Goal: Task Accomplishment & Management: Manage account settings

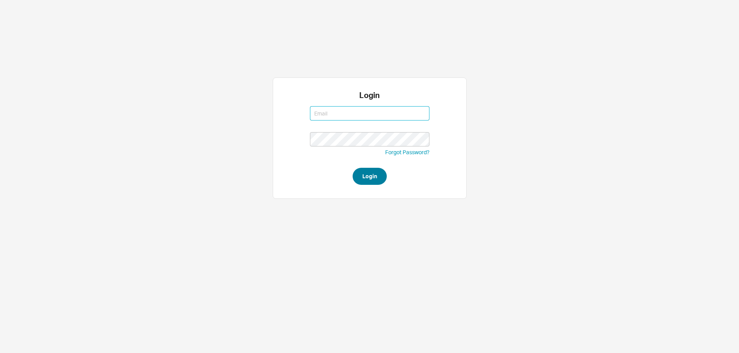
type input "[EMAIL_ADDRESS][DOMAIN_NAME]"
type input "sephrina@homeandstone.com"
click at [371, 180] on button "Login" at bounding box center [370, 176] width 34 height 17
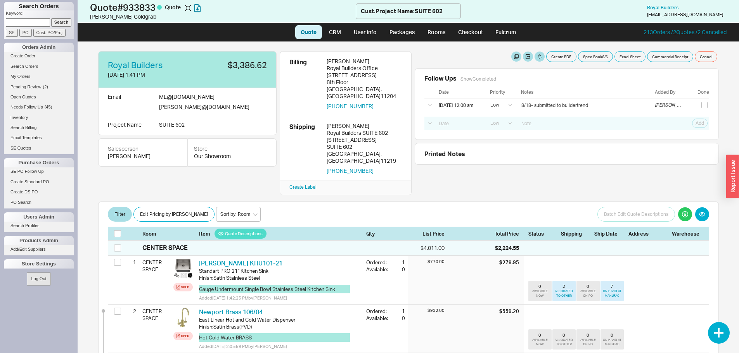
select select "LOW"
click at [702, 106] on input "checkbox" at bounding box center [705, 105] width 6 height 6
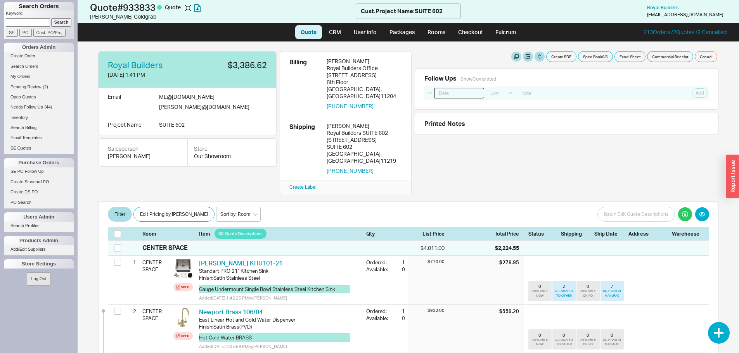
click at [460, 98] on input at bounding box center [460, 93] width 50 height 10
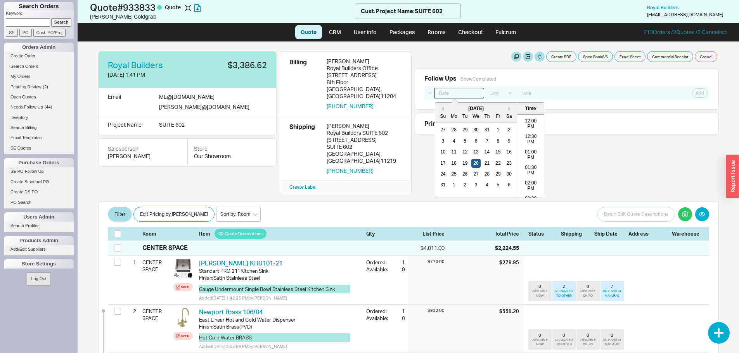
drag, startPoint x: 474, startPoint y: 175, endPoint x: 479, endPoint y: 163, distance: 12.5
click at [475, 172] on div "27" at bounding box center [475, 174] width 9 height 9
type input "[DATE] 12:00 am"
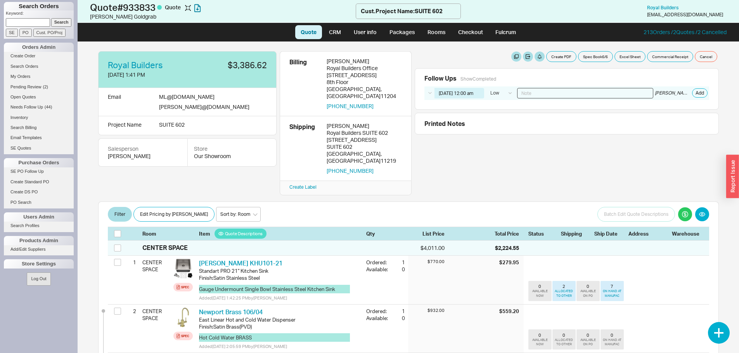
click at [538, 93] on input at bounding box center [585, 93] width 136 height 10
click at [588, 94] on input "8/20- chaim waiting on client appproval hasnt started building" at bounding box center [585, 93] width 136 height 10
click at [603, 96] on input "8/20- chaim waiting on client approval hasnt started building" at bounding box center [585, 93] width 136 height 10
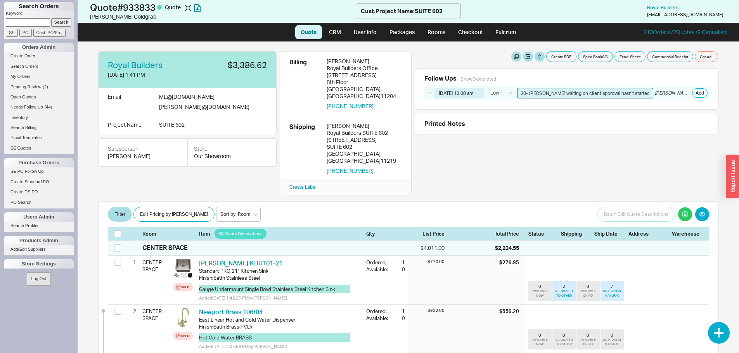
click at [538, 95] on input "8/20- chaim waiting on client approval hasn't started building" at bounding box center [585, 93] width 136 height 10
type input "8/20- Chaim waiting on client approval hasn't started building"
click at [700, 92] on button "Add" at bounding box center [700, 92] width 16 height 9
select select "LOW"
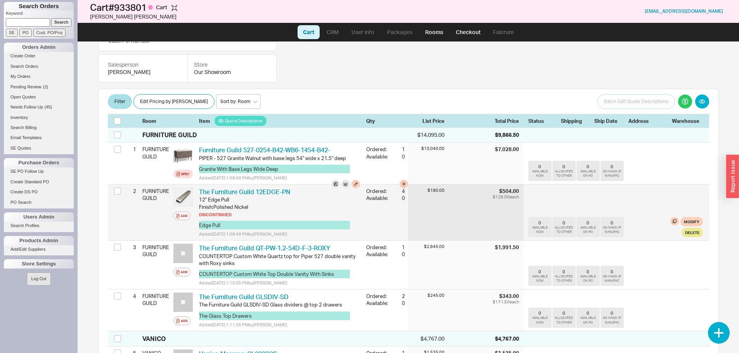
scroll to position [78, 0]
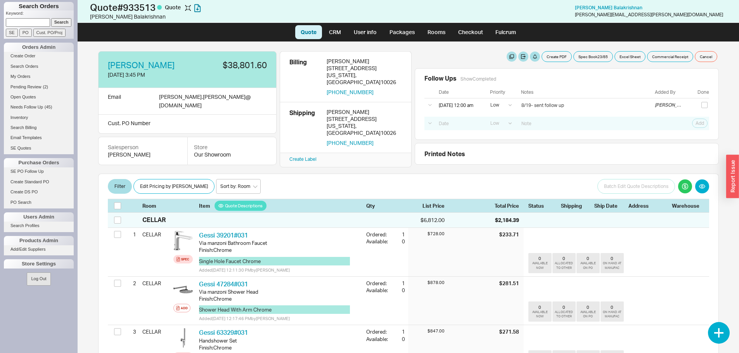
select select "LOW"
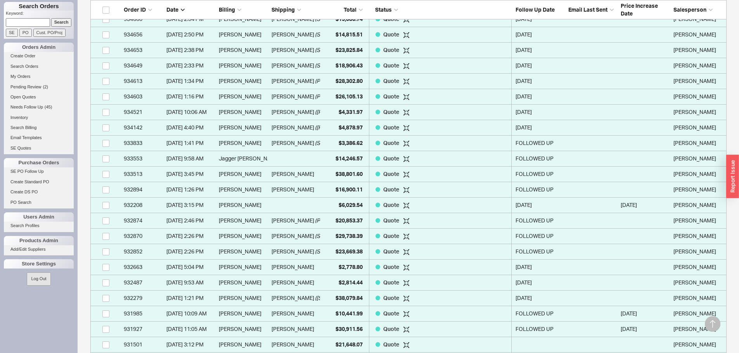
scroll to position [233, 0]
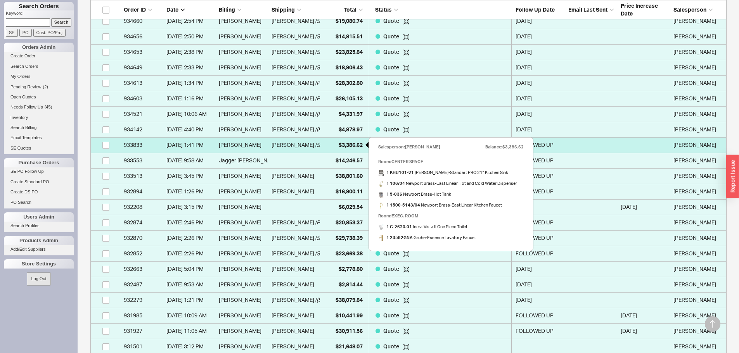
click at [339, 142] on span "$3,386.62" at bounding box center [351, 145] width 24 height 7
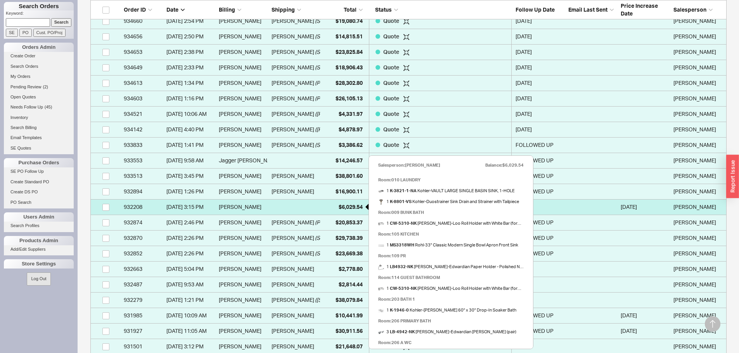
click at [345, 210] on span "$6,029.54" at bounding box center [351, 207] width 24 height 7
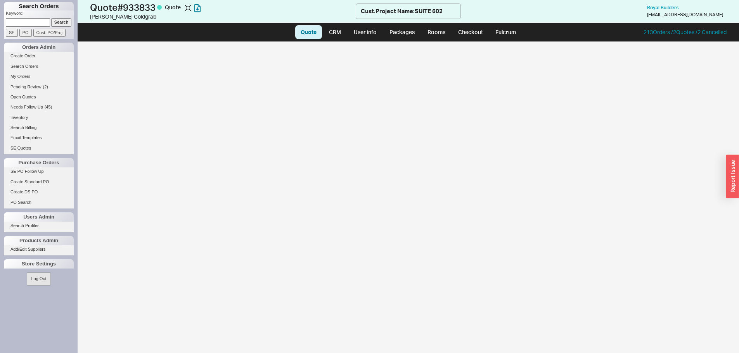
select select "LOW"
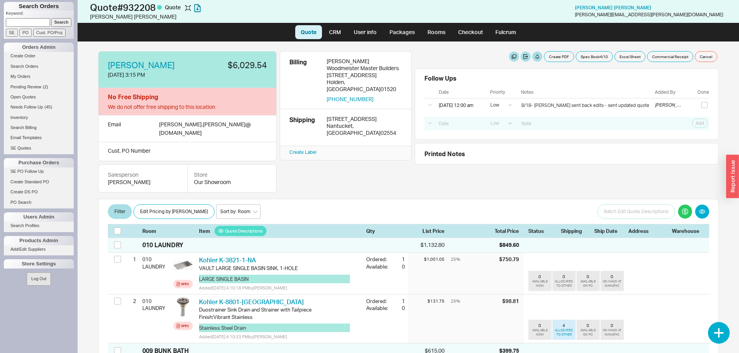
select select "LOW"
click at [459, 123] on input at bounding box center [460, 123] width 50 height 10
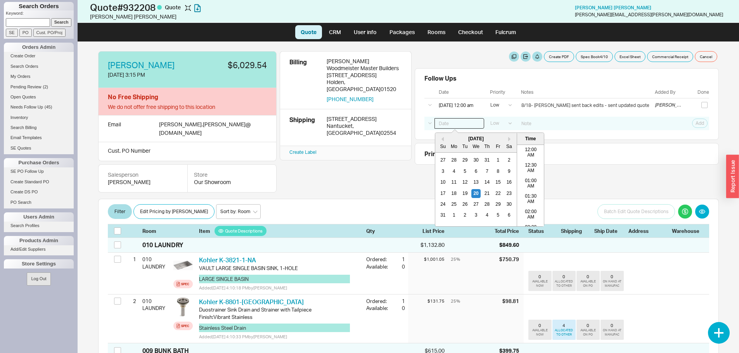
scroll to position [340, 0]
click at [451, 121] on input "8/20" at bounding box center [460, 123] width 50 height 10
drag, startPoint x: 451, startPoint y: 121, endPoint x: 430, endPoint y: 115, distance: 22.0
click at [430, 115] on div "Follow Ups Show Completed Date Priority Notes Added By Done Select a Date Now O…" at bounding box center [567, 104] width 304 height 72
click at [457, 122] on input "8/20" at bounding box center [460, 123] width 50 height 10
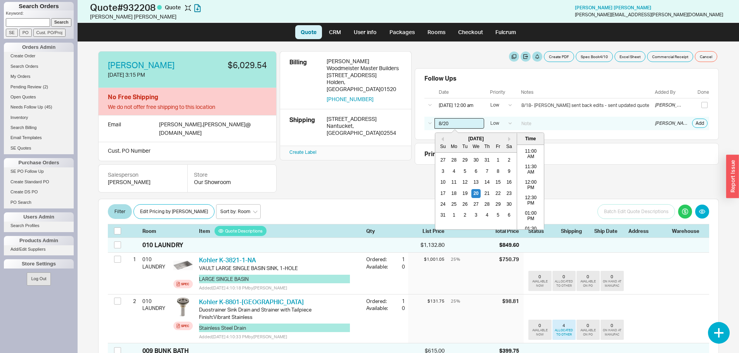
click at [457, 122] on input "8/20" at bounding box center [460, 123] width 50 height 10
click at [456, 125] on input "8/20" at bounding box center [460, 123] width 50 height 10
type input "8"
click at [477, 205] on div "27" at bounding box center [475, 204] width 9 height 9
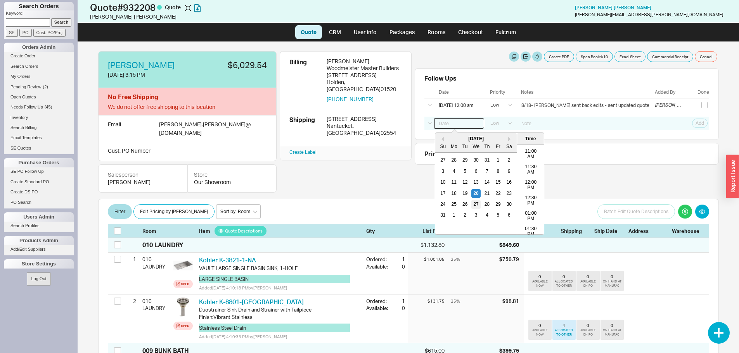
type input "08/27/25 12:00 am"
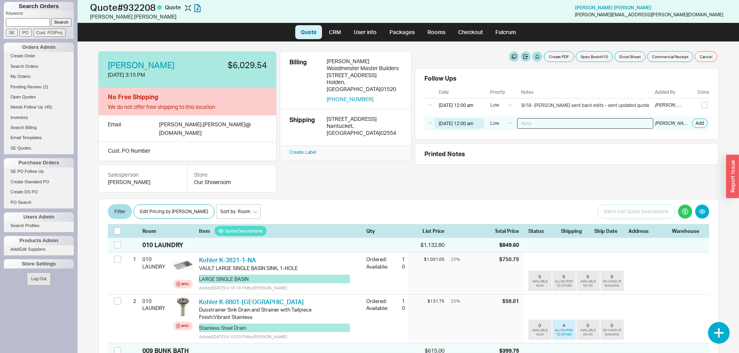
click at [546, 123] on input at bounding box center [585, 123] width 136 height 10
type input "8/20- sent follow up"
click at [692, 122] on button "Add" at bounding box center [700, 123] width 16 height 9
select select "LOW"
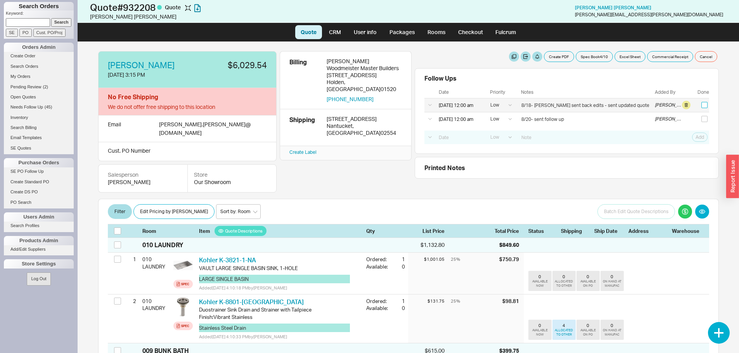
click at [702, 106] on input "checkbox" at bounding box center [705, 105] width 6 height 6
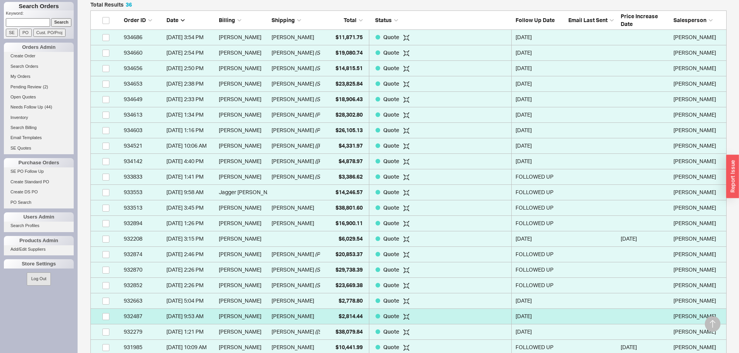
scroll to position [194, 0]
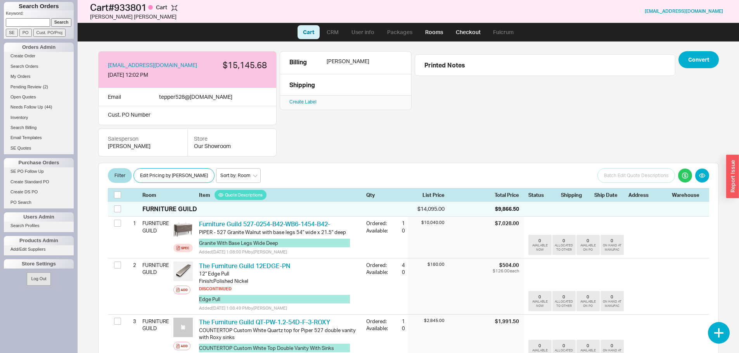
scroll to position [78, 0]
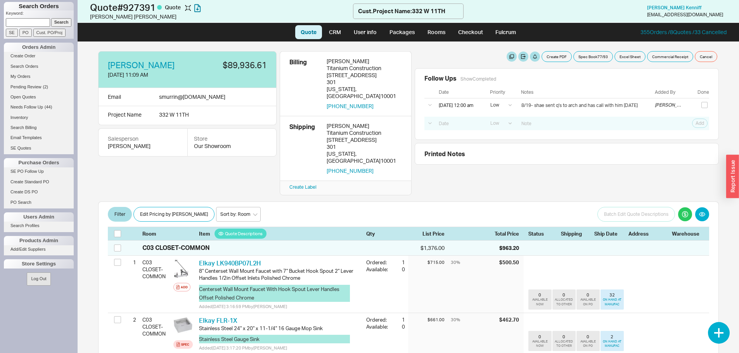
select select "LOW"
click at [461, 124] on input at bounding box center [460, 123] width 50 height 10
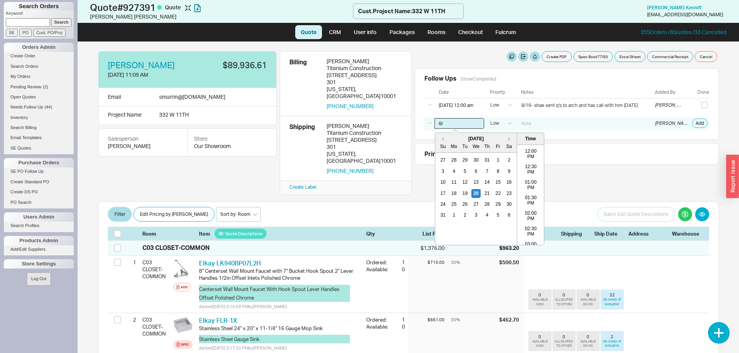
type input "8"
click at [454, 204] on div "25" at bounding box center [453, 204] width 9 height 9
type input "08/25/25 12:00 am"
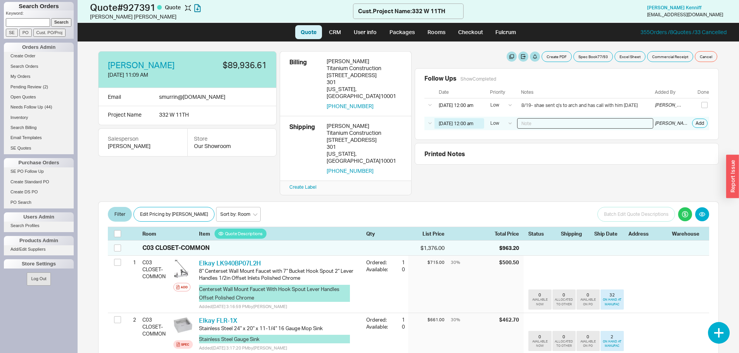
click at [537, 120] on input at bounding box center [585, 123] width 136 height 10
type input "8/20- shane sent update - sent back update"
click at [700, 122] on button "Add" at bounding box center [700, 123] width 16 height 9
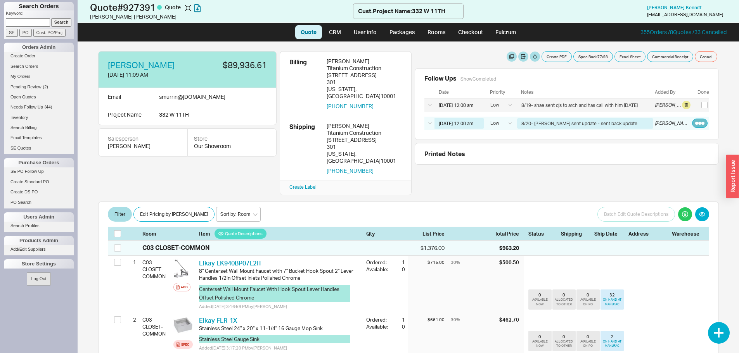
select select "LOW"
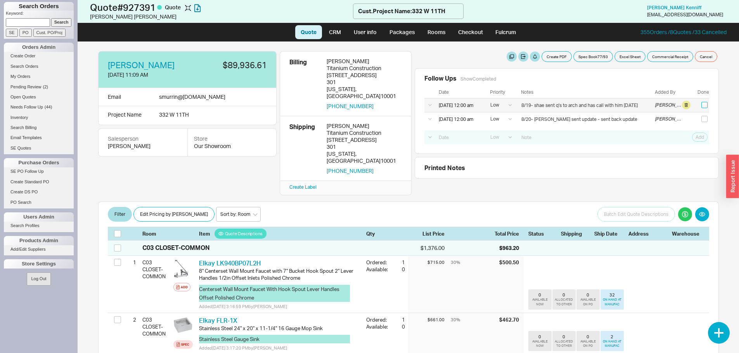
click at [702, 103] on input "checkbox" at bounding box center [705, 105] width 6 height 6
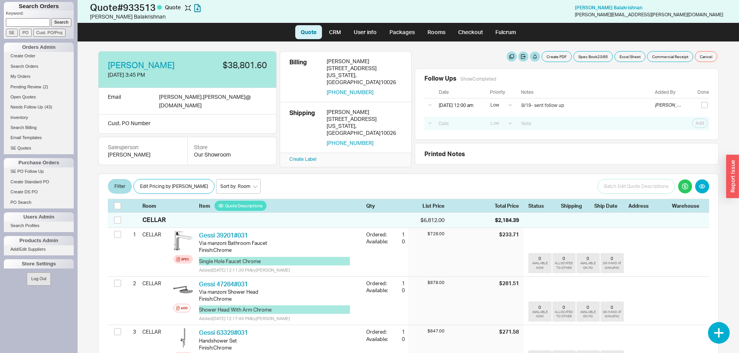
select select "LOW"
click at [702, 104] on input "checkbox" at bounding box center [705, 105] width 6 height 6
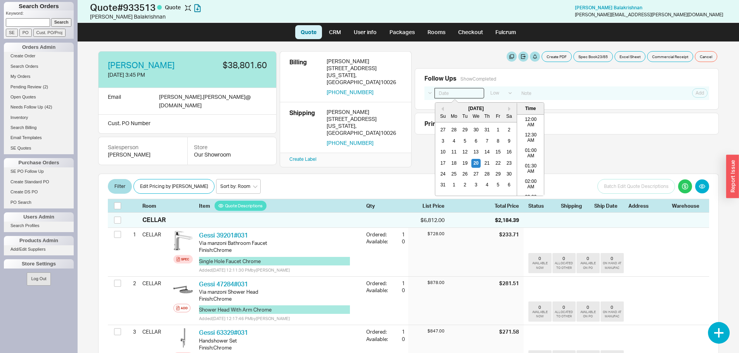
click at [450, 93] on input at bounding box center [460, 93] width 50 height 10
click at [490, 163] on div "21" at bounding box center [486, 163] width 9 height 9
type input "08/21/25 12:00 am"
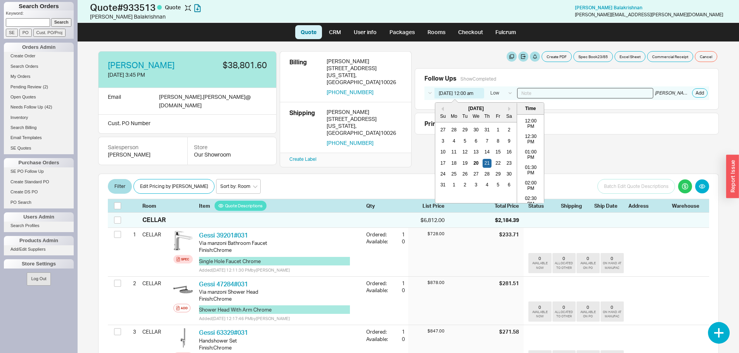
click at [542, 92] on input at bounding box center [585, 93] width 136 height 10
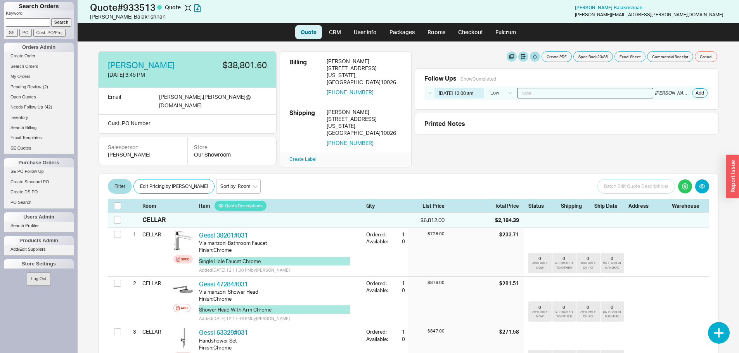
type input "9"
click at [613, 94] on input "8/20- warren approvee order - left vm for paymewnt and drain" at bounding box center [585, 93] width 136 height 10
click at [554, 95] on input "8/20- warren approvee order - left vm for payment and drain" at bounding box center [585, 93] width 136 height 10
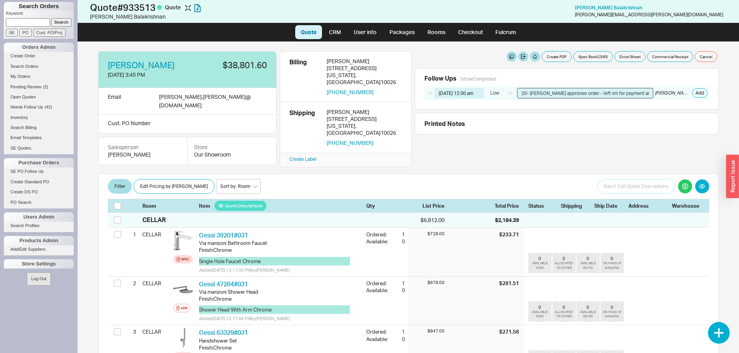
drag, startPoint x: 554, startPoint y: 94, endPoint x: 558, endPoint y: 93, distance: 4.2
type input "8/20- warren approved order - left vm for payment and drain"
drag, startPoint x: 689, startPoint y: 92, endPoint x: 687, endPoint y: 105, distance: 13.0
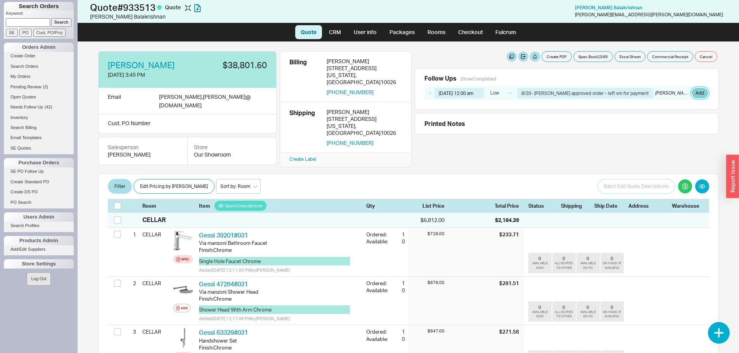
click at [692, 93] on button "Add" at bounding box center [700, 92] width 16 height 9
select select "LOW"
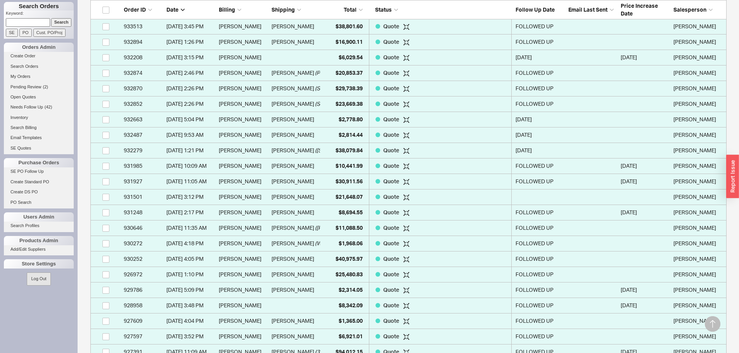
scroll to position [427, 0]
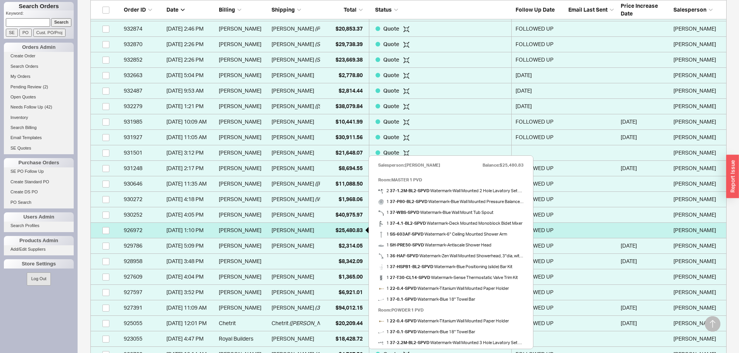
click at [347, 228] on span "$25,480.83" at bounding box center [349, 230] width 27 height 7
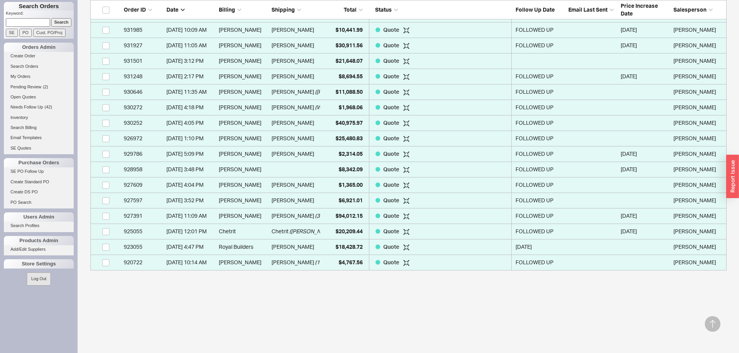
scroll to position [526, 0]
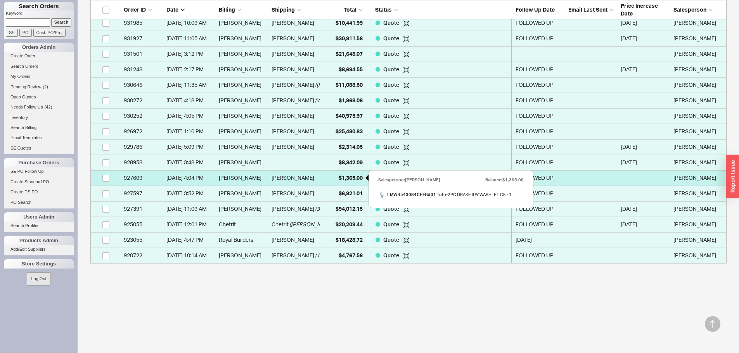
click at [337, 182] on div "$1,365.00" at bounding box center [343, 178] width 39 height 16
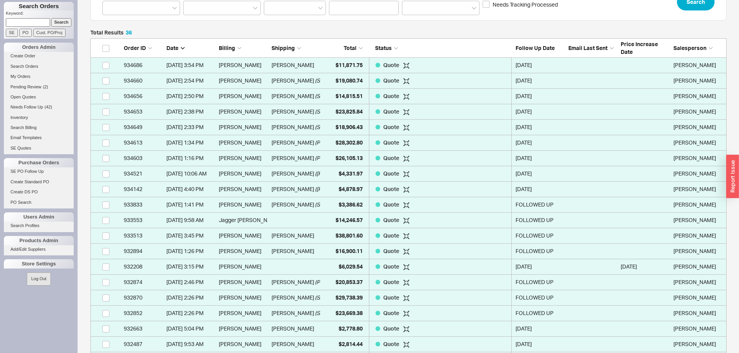
scroll to position [116, 0]
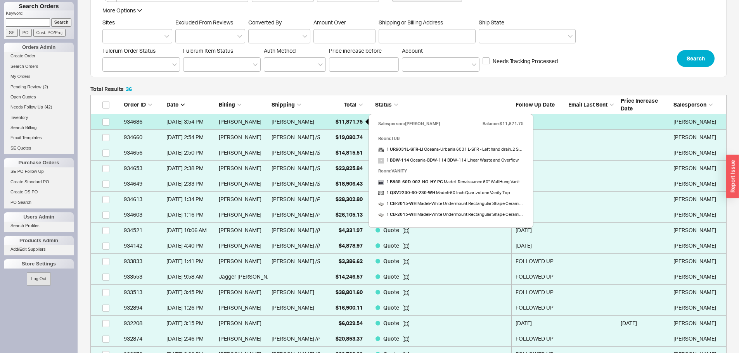
click at [344, 120] on span "$11,871.75" at bounding box center [349, 121] width 27 height 7
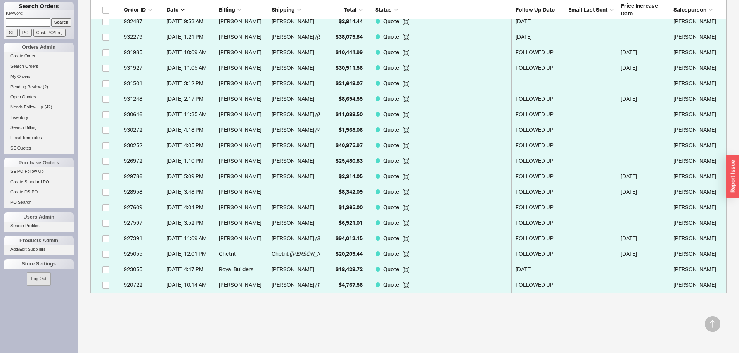
scroll to position [526, 0]
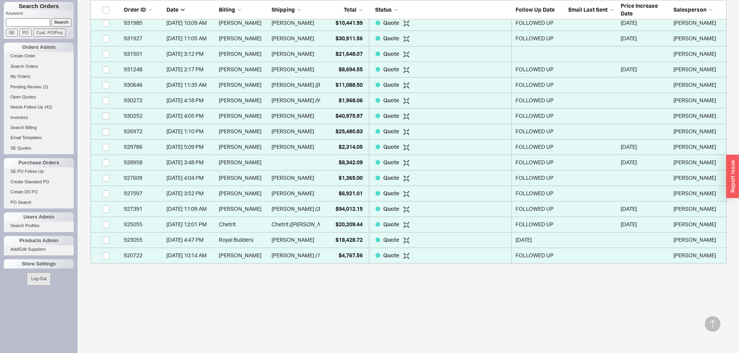
drag, startPoint x: 862, startPoint y: 22, endPoint x: 475, endPoint y: 28, distance: 386.9
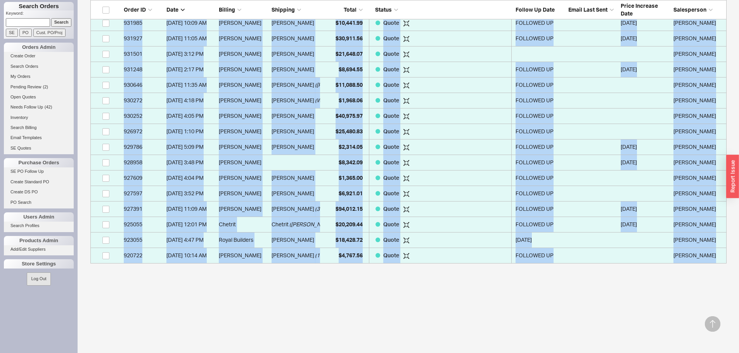
scroll to position [525, 0]
click at [499, 294] on div "Total Results 36 Order ID Date Billing Shipping Total Status Follow Up Date Ema…" at bounding box center [408, 12] width 636 height 669
drag, startPoint x: 674, startPoint y: 336, endPoint x: 707, endPoint y: 333, distance: 32.7
click at [675, 336] on div "Total Results 36 Order ID Date Billing Shipping Total Status Follow Up Date Ema…" at bounding box center [408, 12] width 636 height 669
drag, startPoint x: 670, startPoint y: 292, endPoint x: 721, endPoint y: 314, distance: 56.1
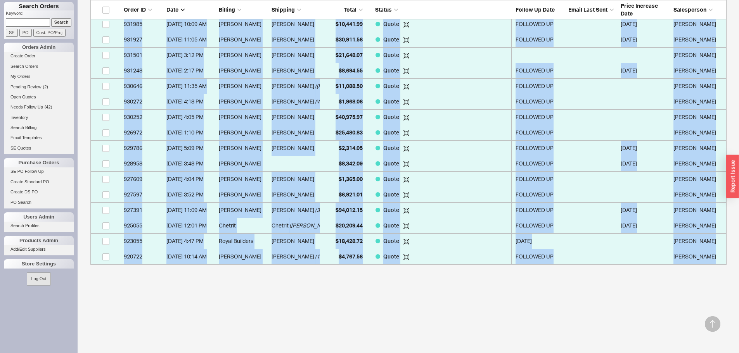
click at [671, 293] on div "Total Results 36 Order ID Date Billing Shipping Total Status Follow Up Date Ema…" at bounding box center [408, 12] width 636 height 669
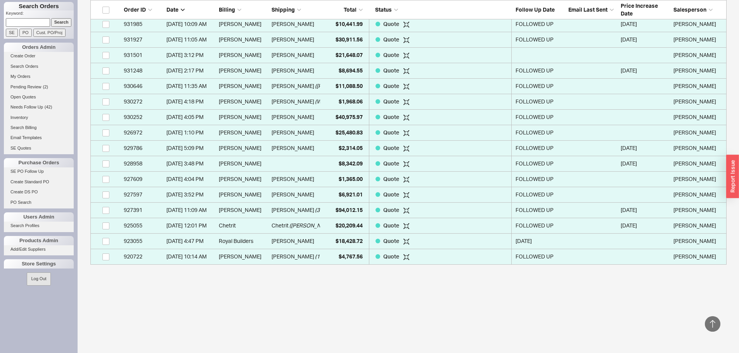
click at [716, 323] on icon at bounding box center [713, 325] width 16 height 16
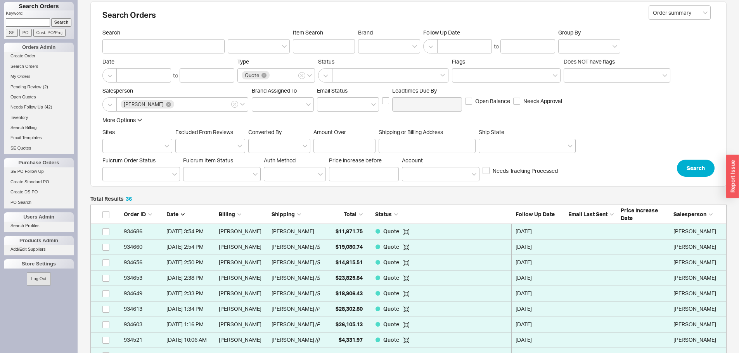
scroll to position [0, 0]
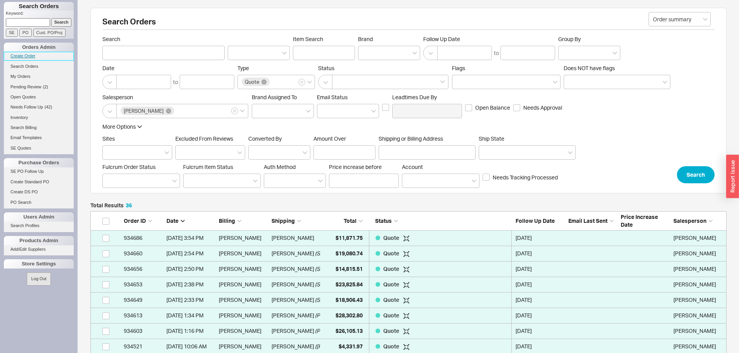
click at [26, 55] on link "Create Order" at bounding box center [39, 56] width 70 height 8
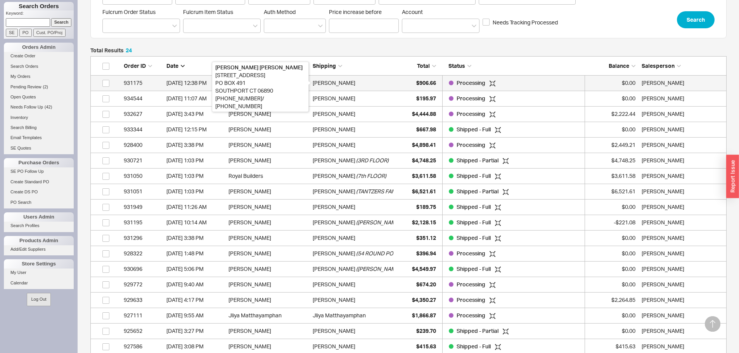
scroll to position [386, 631]
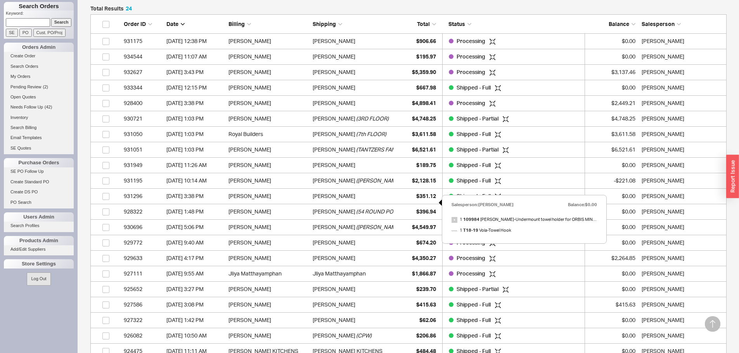
scroll to position [194, 0]
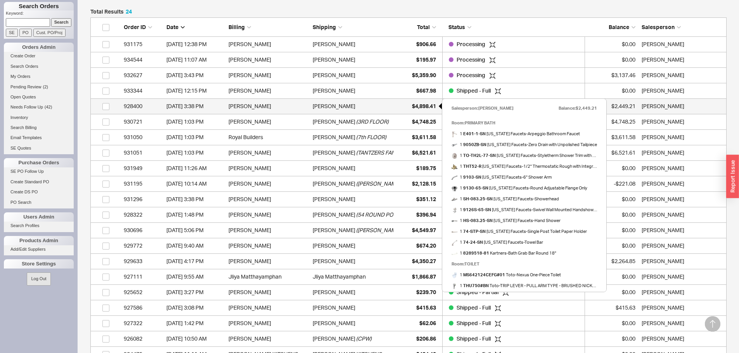
click at [421, 105] on span "$4,898.41" at bounding box center [424, 106] width 24 height 7
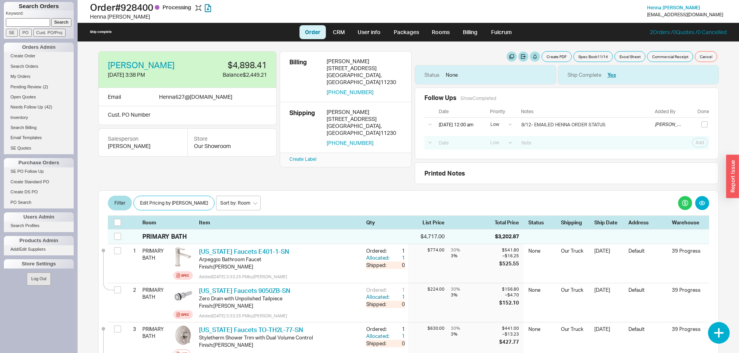
select select "LOW"
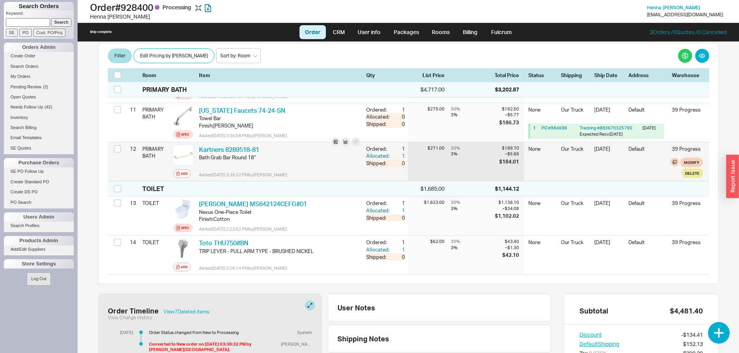
scroll to position [504, 0]
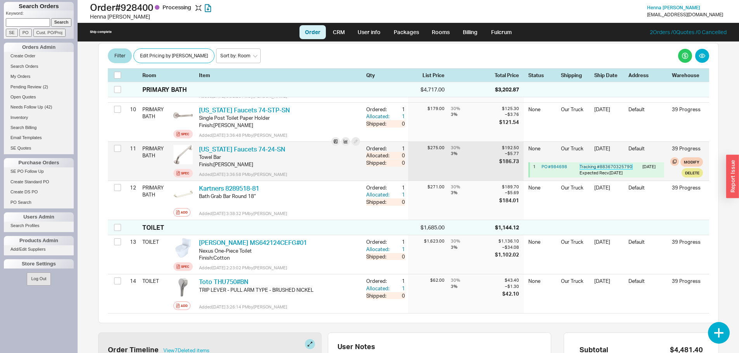
click at [605, 166] on link "Tracking # 883670325790" at bounding box center [606, 166] width 53 height 5
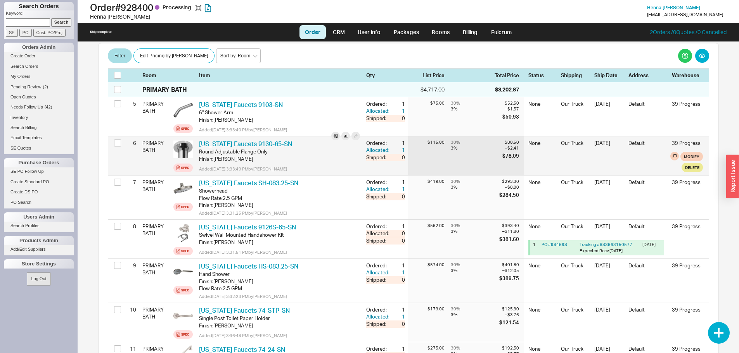
scroll to position [272, 0]
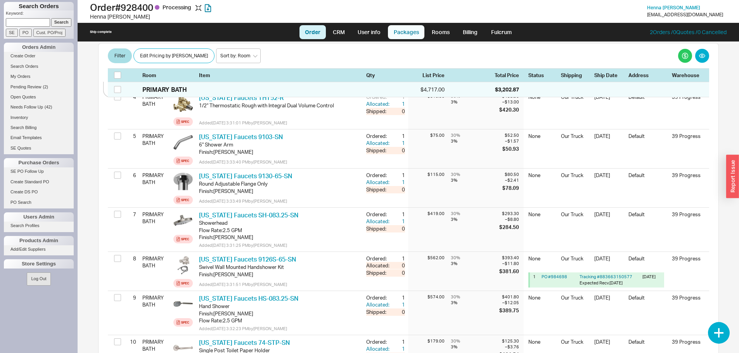
click at [414, 30] on link "Packages" at bounding box center [406, 32] width 36 height 14
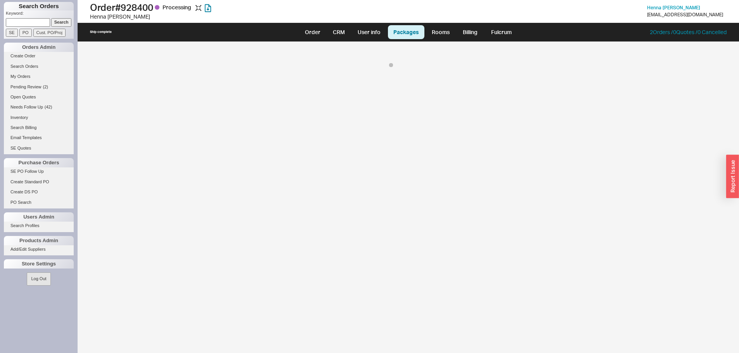
select select "8"
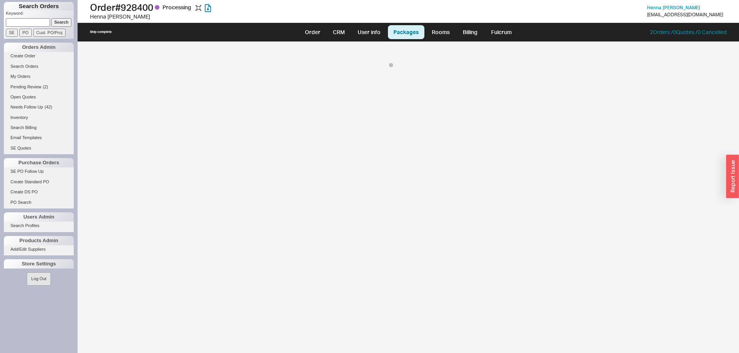
select select "8"
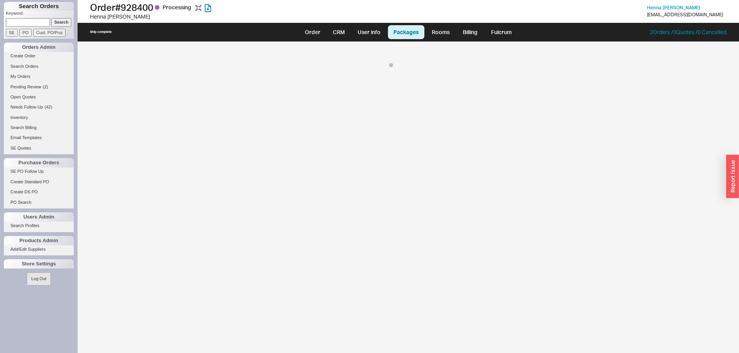
select select "8"
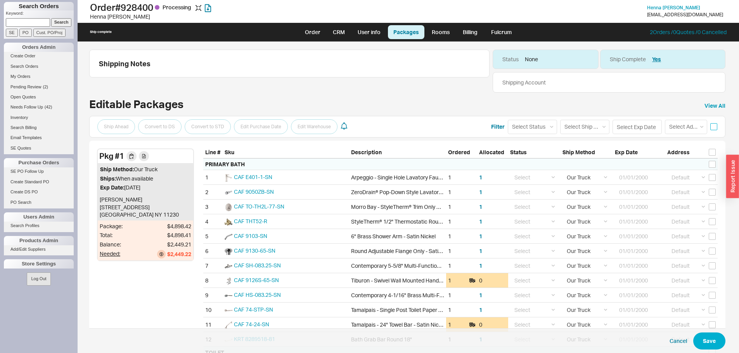
click at [710, 127] on input "checkbox" at bounding box center [713, 126] width 7 height 7
checkbox input "true"
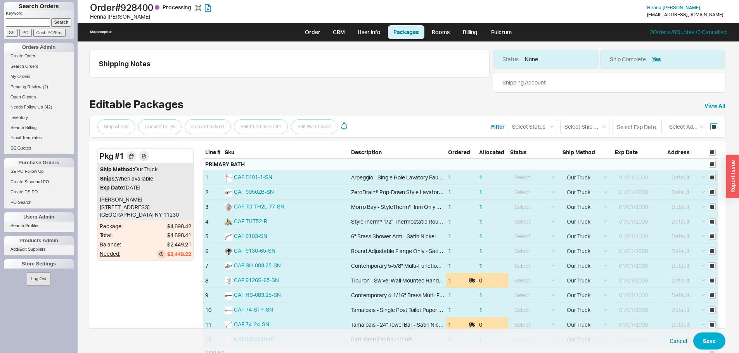
checkbox input "true"
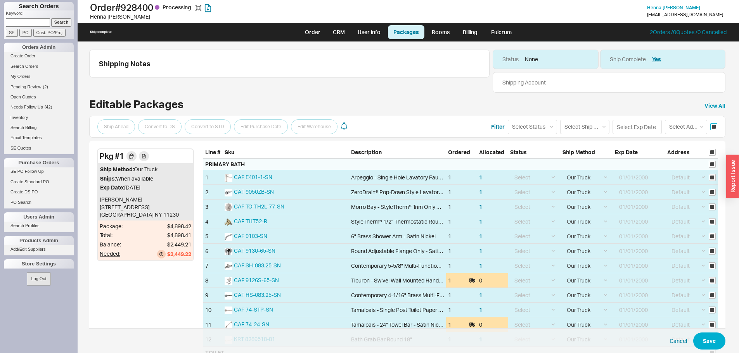
checkbox input "true"
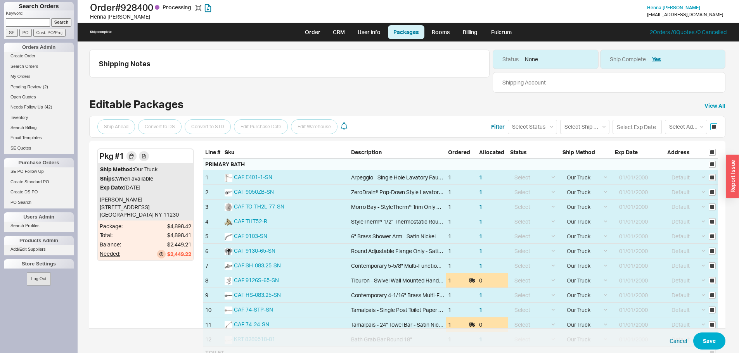
checkbox input "true"
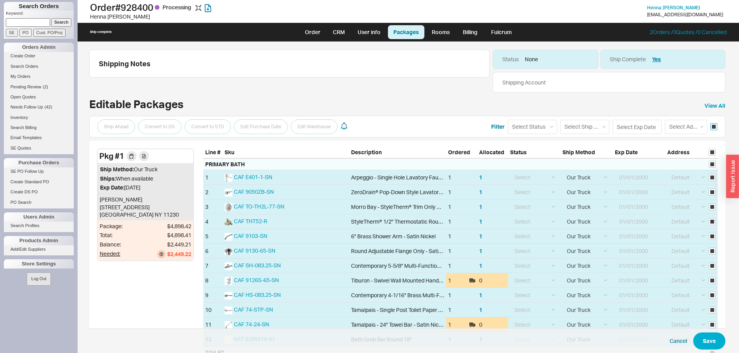
checkbox input "true"
click at [636, 126] on input at bounding box center [637, 127] width 49 height 14
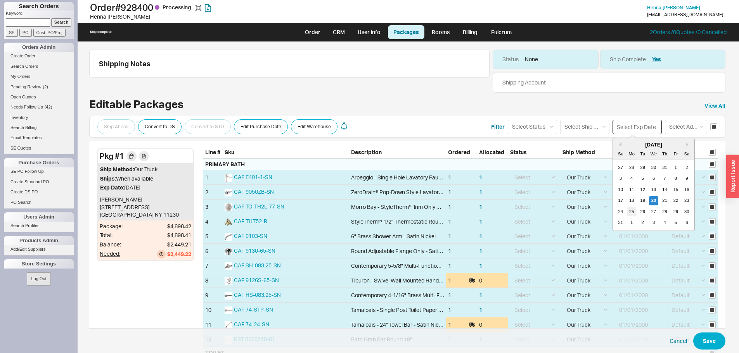
click at [629, 214] on div "25" at bounding box center [631, 211] width 9 height 9
type input "[DATE]"
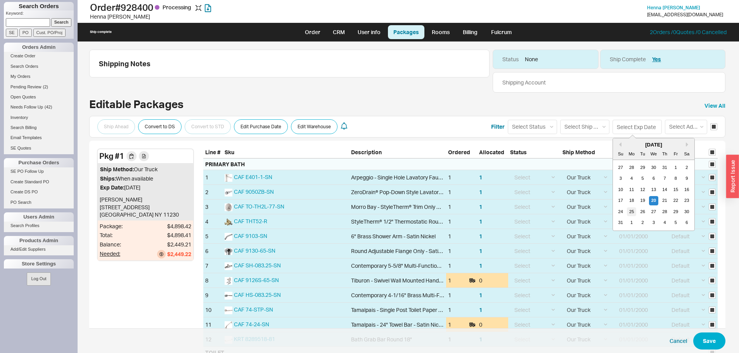
type input "[DATE]"
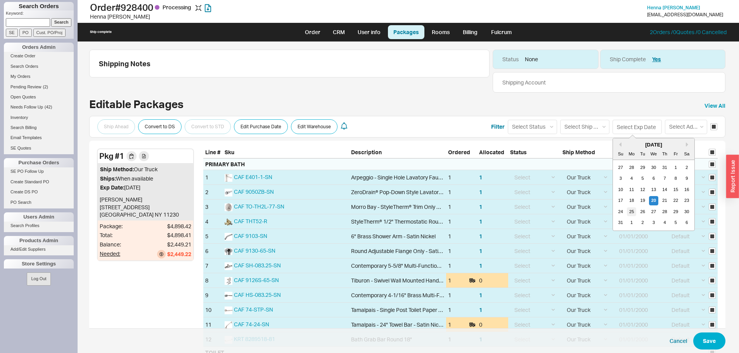
type input "[DATE]"
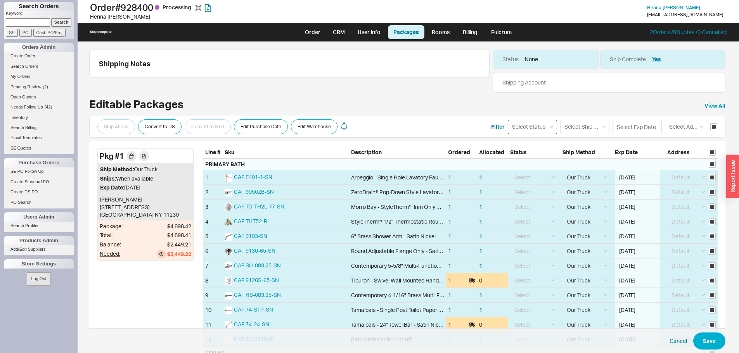
click at [543, 127] on select "Select Status (none) On Hold Call Before Ship Hold for Balance Wait For Cust. C…" at bounding box center [532, 127] width 49 height 14
select select
click at [508, 120] on select "Select Status (none) On Hold Call Before Ship Hold for Balance Wait For Cust. C…" at bounding box center [532, 127] width 49 height 14
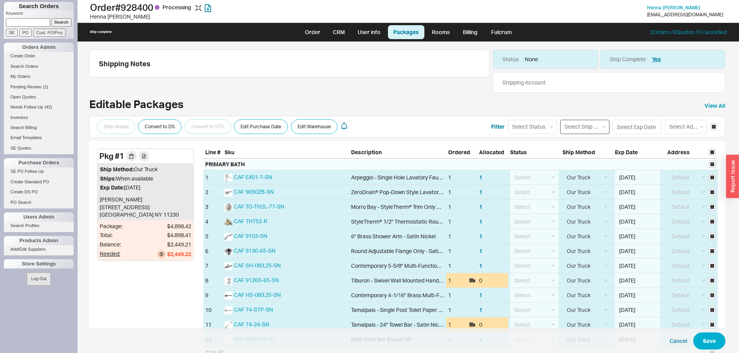
click at [589, 127] on select "Select Ship Method Ground LTL Our Truck --------------- Customer Pickup - Showr…" at bounding box center [584, 127] width 49 height 14
select select "1"
click at [560, 120] on select "Select Ship Method Ground LTL Our Truck --------------- Customer Pickup - Showr…" at bounding box center [584, 127] width 49 height 14
select select
select select "1"
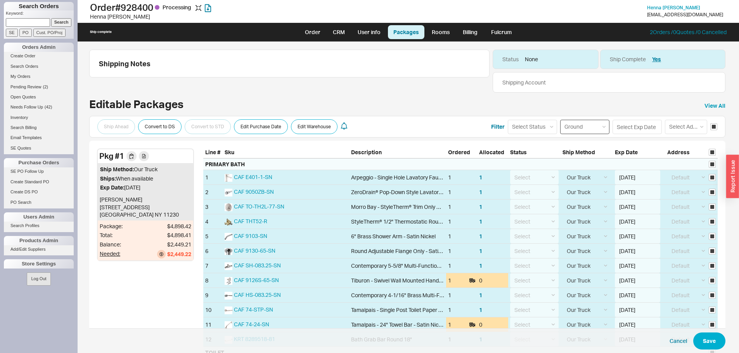
select select "1"
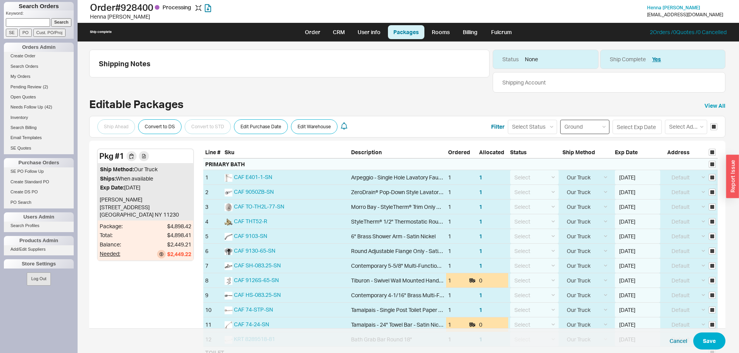
select select "1"
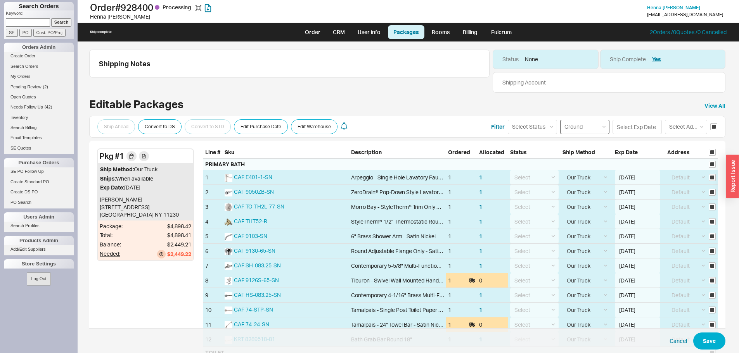
select select "1"
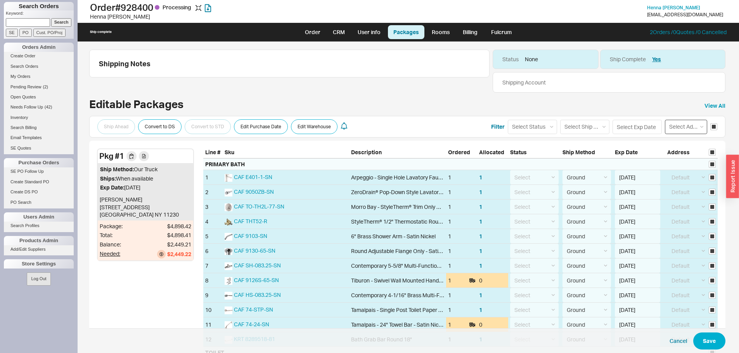
click at [688, 126] on select "Select Address Default ----- Add New Address" at bounding box center [686, 127] width 42 height 14
select select "0"
click at [665, 120] on select "Select Address Default ----- Add New Address" at bounding box center [686, 127] width 42 height 14
select select
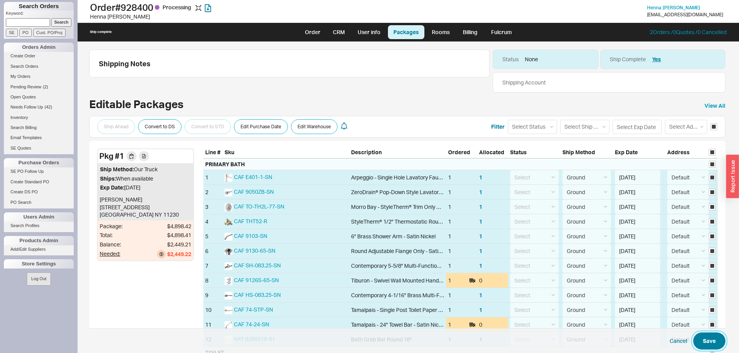
click at [702, 343] on button "Save" at bounding box center [709, 341] width 32 height 17
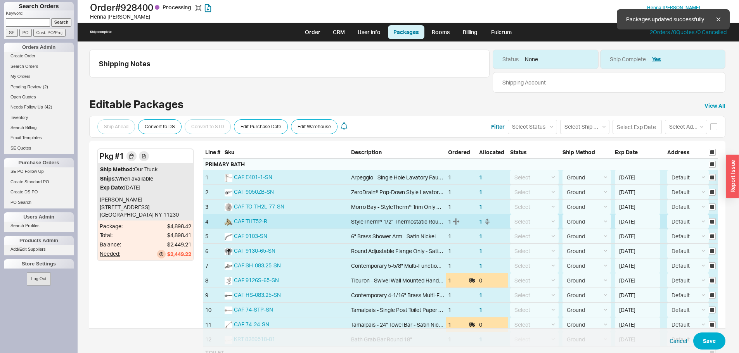
select select "1"
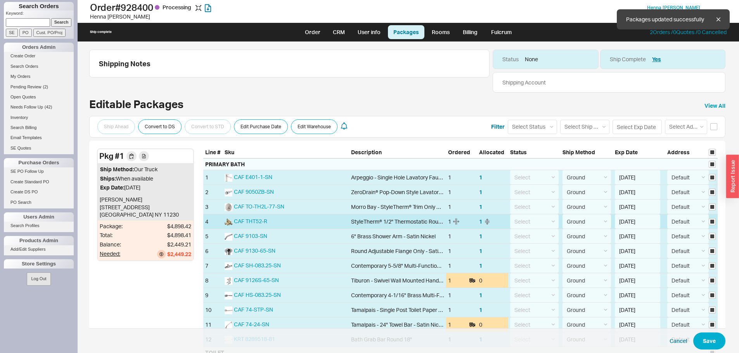
select select "1"
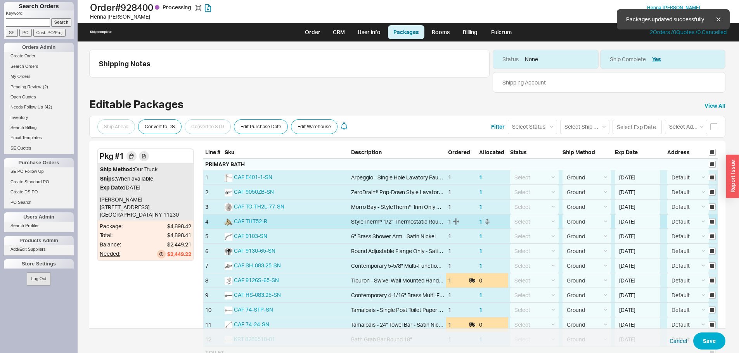
select select "1"
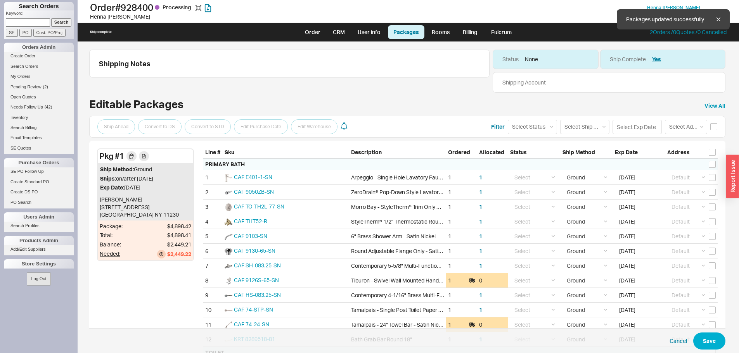
checkbox input "false"
drag, startPoint x: 316, startPoint y: 33, endPoint x: 410, endPoint y: 41, distance: 94.3
click at [315, 33] on link "Order" at bounding box center [313, 32] width 26 height 14
select select "LOW"
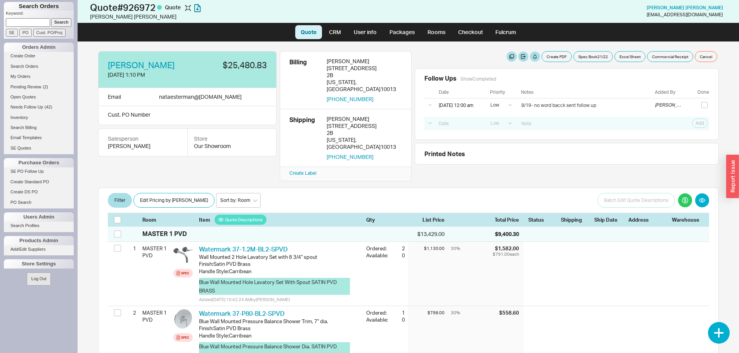
select select "LOW"
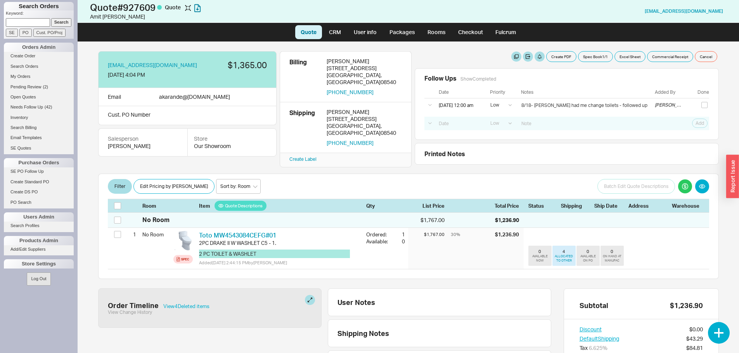
select select "LOW"
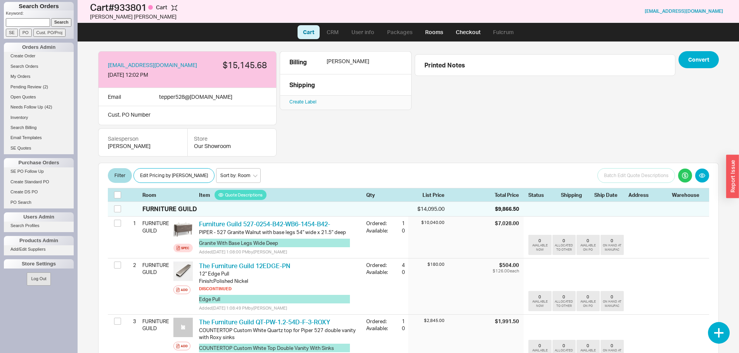
scroll to position [78, 0]
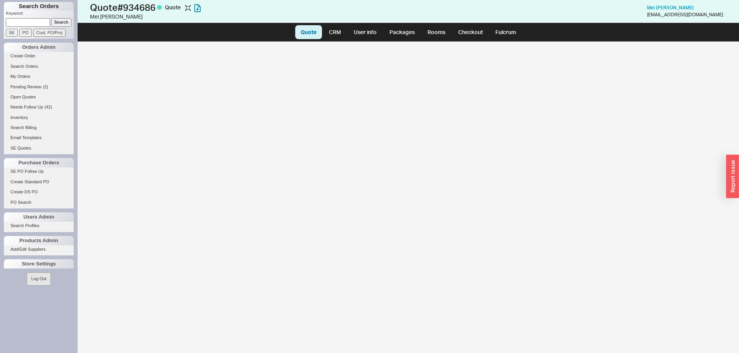
select select "LOW"
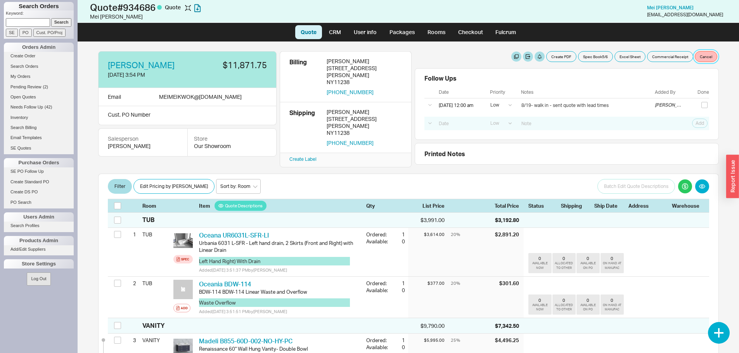
click at [702, 58] on button "Cancel" at bounding box center [706, 56] width 23 height 11
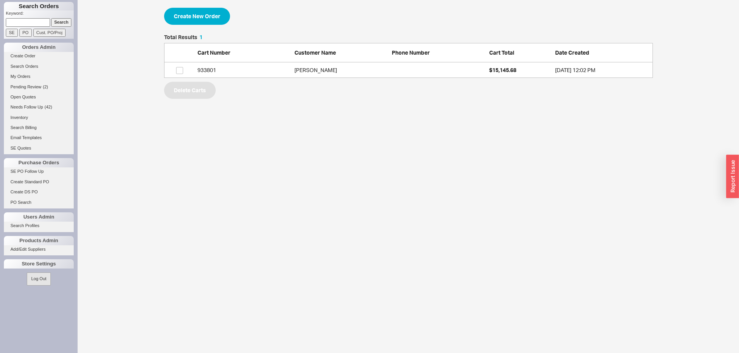
scroll to position [38, 483]
click at [33, 86] on span "Pending Review" at bounding box center [25, 87] width 31 height 5
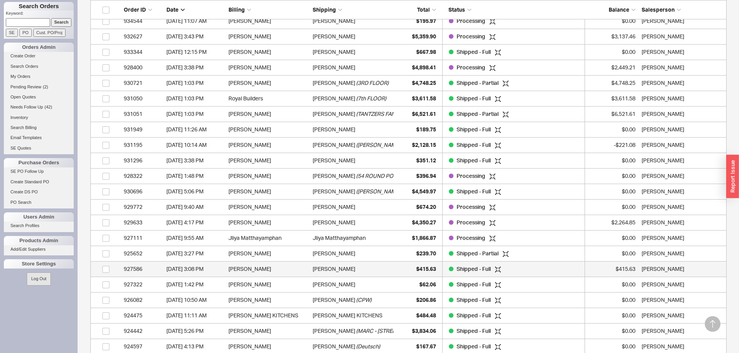
scroll to position [194, 0]
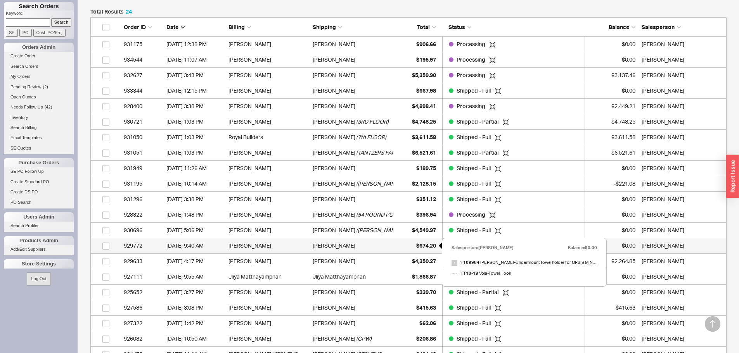
click at [423, 245] on span "$674.20" at bounding box center [426, 246] width 20 height 7
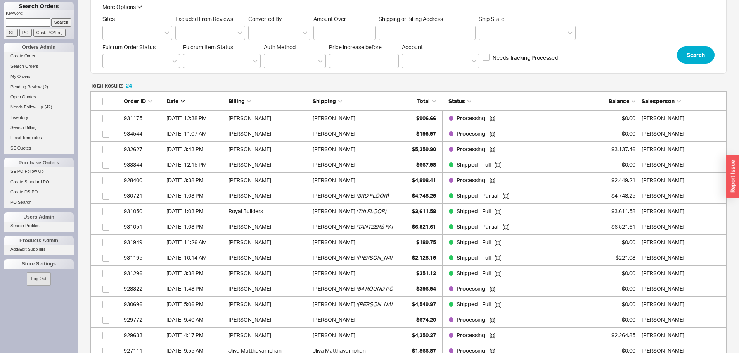
scroll to position [116, 0]
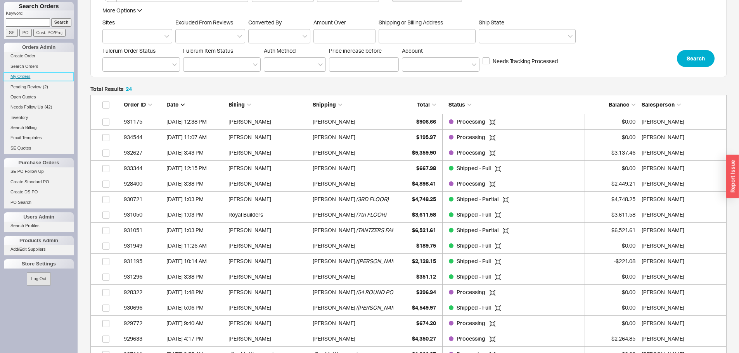
click at [24, 79] on link "My Orders" at bounding box center [39, 77] width 70 height 8
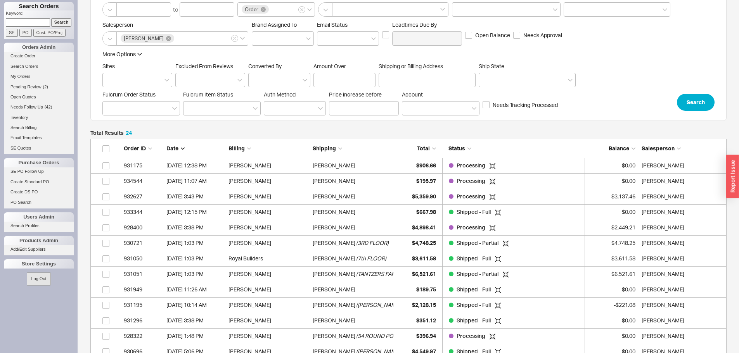
scroll to position [78, 0]
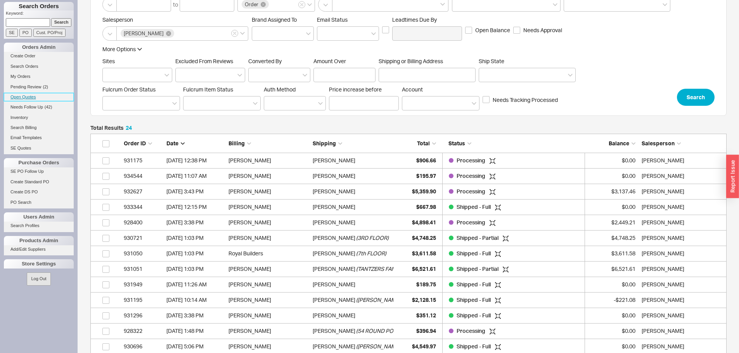
click at [35, 93] on link "Open Quotes" at bounding box center [39, 97] width 70 height 8
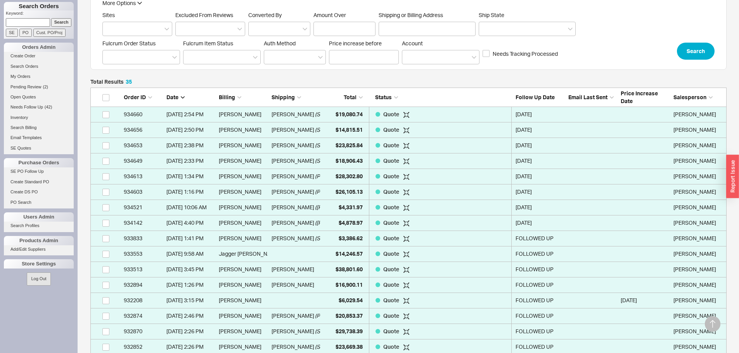
scroll to position [155, 0]
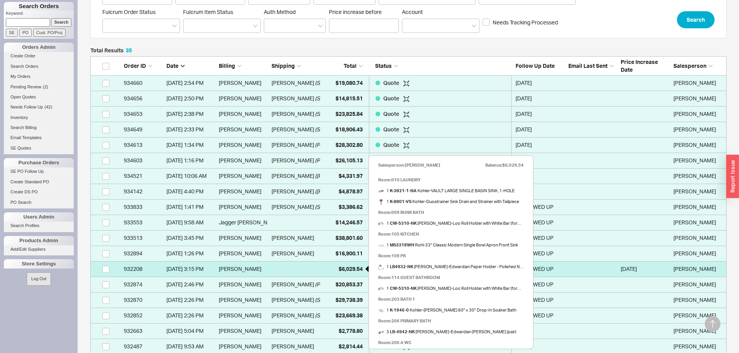
click at [345, 267] on span "$6,029.54" at bounding box center [351, 269] width 24 height 7
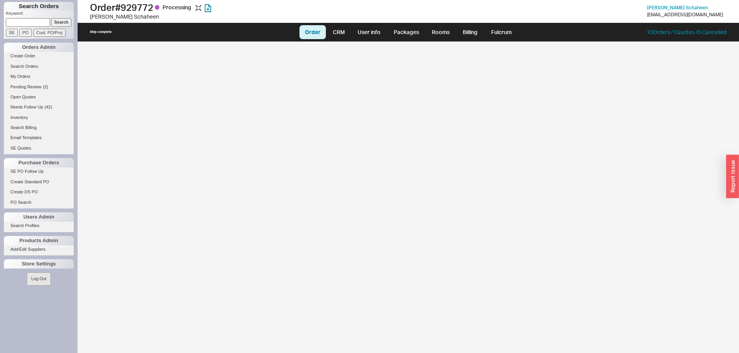
select select "LOW"
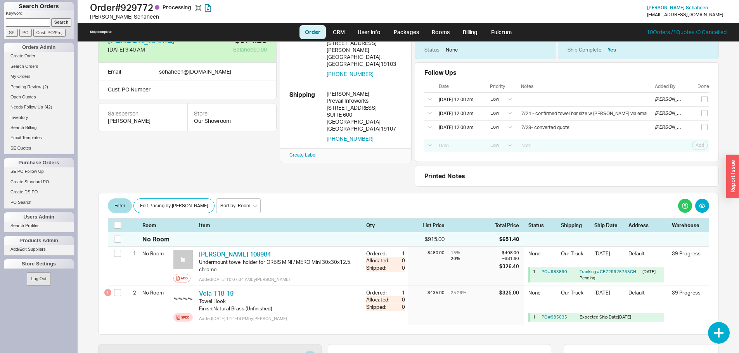
scroll to position [39, 0]
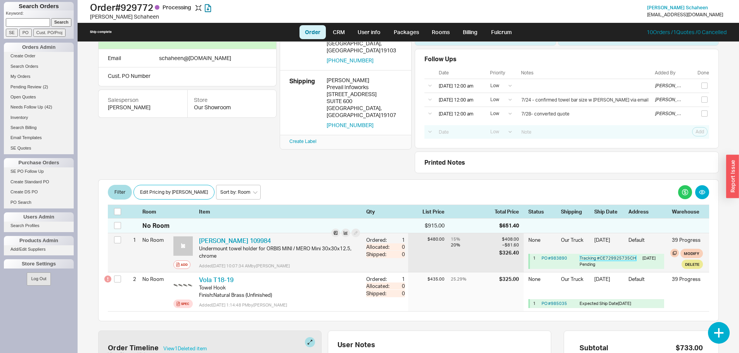
click at [606, 259] on link "Tracking # CE729925735CH" at bounding box center [608, 258] width 57 height 5
click at [555, 258] on link "PO # 983890" at bounding box center [555, 258] width 26 height 5
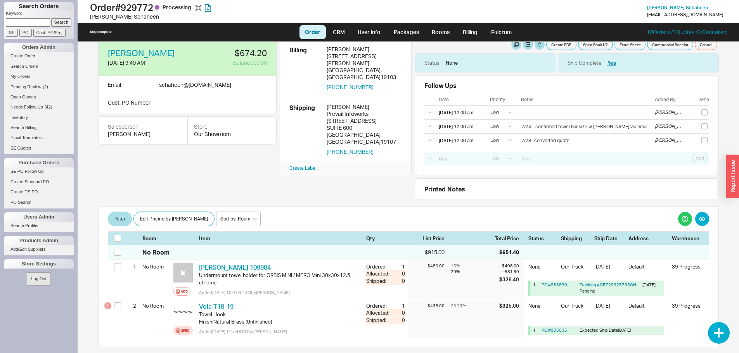
scroll to position [0, 0]
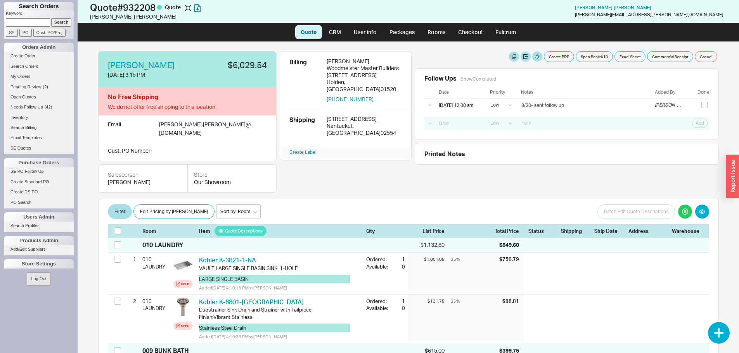
select select "LOW"
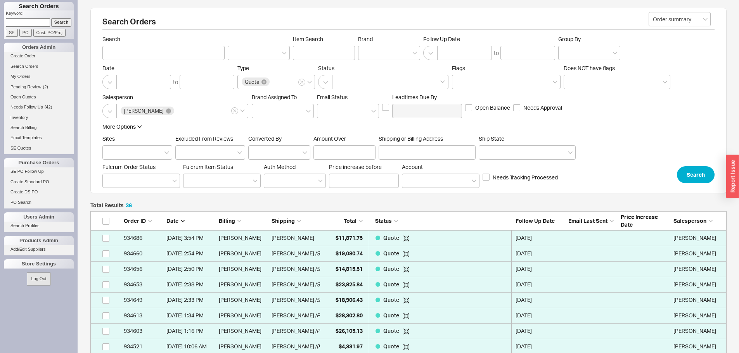
scroll to position [572, 631]
click at [16, 19] on input at bounding box center [28, 22] width 44 height 8
paste input "932663"
type input "932663"
click at [59, 21] on input "Search" at bounding box center [61, 22] width 21 height 8
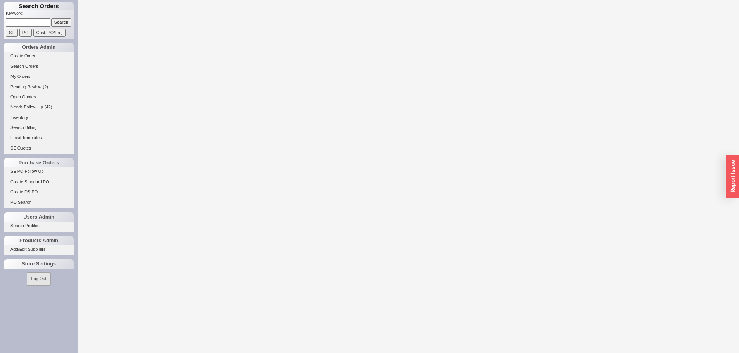
select select "LOW"
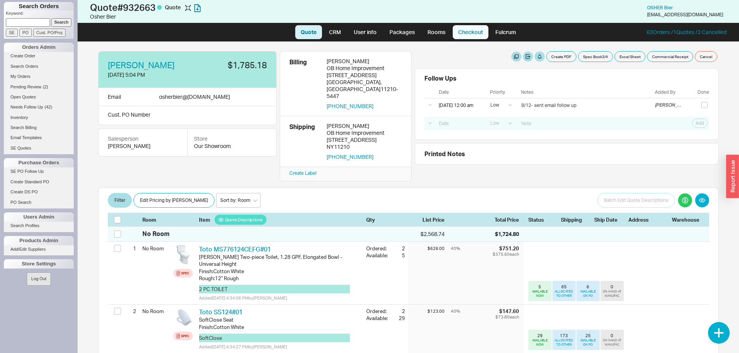
click at [468, 35] on link "Checkout" at bounding box center [471, 32] width 36 height 14
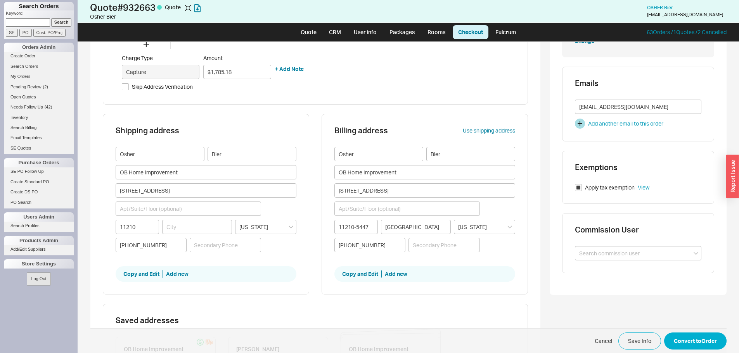
scroll to position [116, 0]
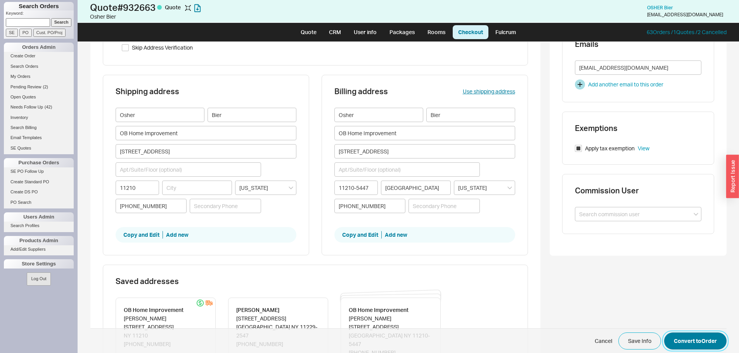
click at [690, 341] on button "Convert to Order" at bounding box center [695, 341] width 62 height 17
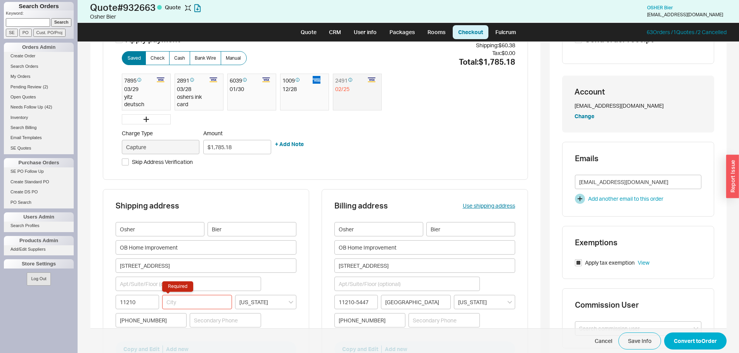
scroll to position [29, 0]
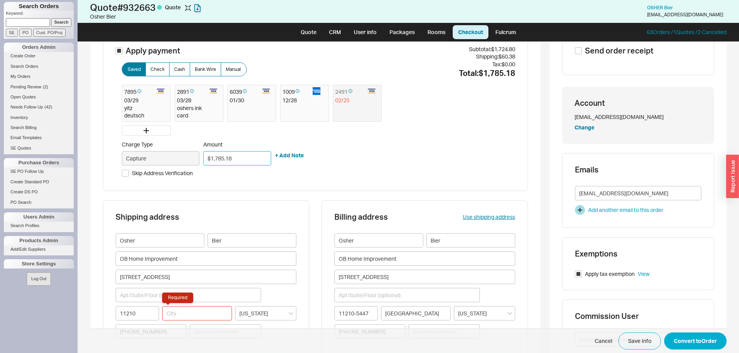
click at [246, 159] on input "$1,785.18" at bounding box center [237, 158] width 68 height 14
click at [245, 159] on input "$1,785.18" at bounding box center [237, 158] width 68 height 14
click at [118, 50] on input "Apply payment" at bounding box center [119, 50] width 7 height 7
checkbox input "false"
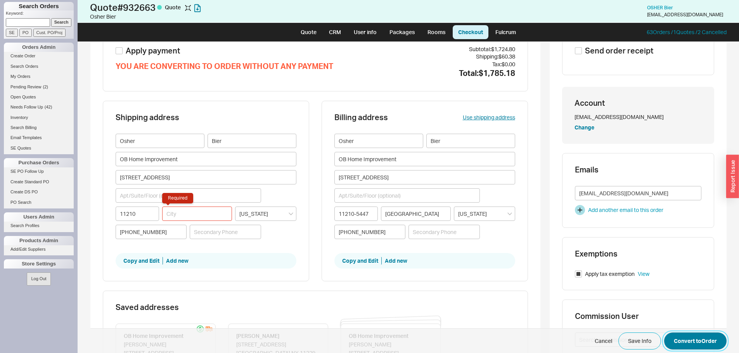
click at [696, 345] on button "Convert to Order" at bounding box center [695, 341] width 62 height 17
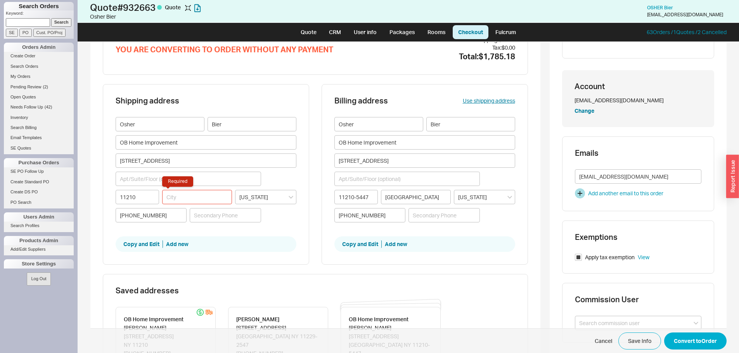
click at [224, 192] on div "Osher Bier OB Home Improvement 3012 Avenue M 11210 Required New York (917) 579-…" at bounding box center [206, 173] width 181 height 112
click at [204, 197] on input "Required" at bounding box center [197, 197] width 70 height 14
type input "[GEOGRAPHIC_DATA]"
type input "1A"
click at [129, 174] on input "1A" at bounding box center [189, 179] width 146 height 14
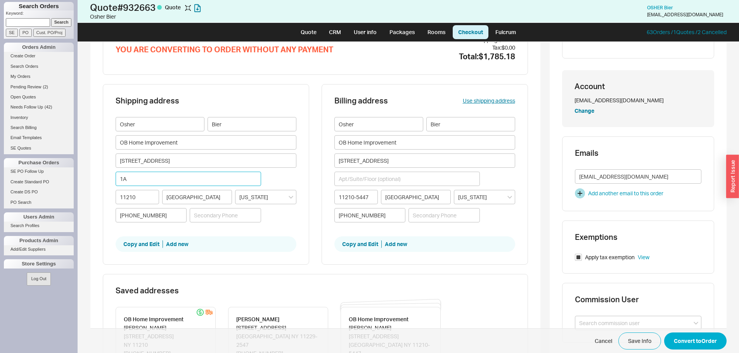
click at [131, 180] on input "1A" at bounding box center [189, 179] width 146 height 14
drag, startPoint x: 131, startPoint y: 180, endPoint x: 130, endPoint y: 188, distance: 7.8
click at [131, 181] on input "1A" at bounding box center [189, 179] width 146 height 14
click at [693, 343] on button "Convert to Order" at bounding box center [695, 341] width 62 height 17
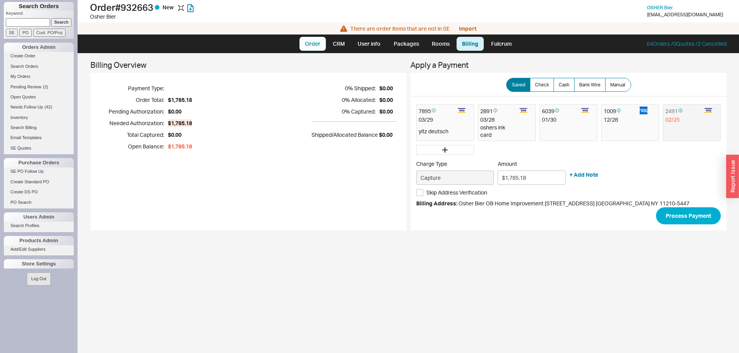
click at [312, 41] on link "Order" at bounding box center [313, 44] width 26 height 14
select select "LOW"
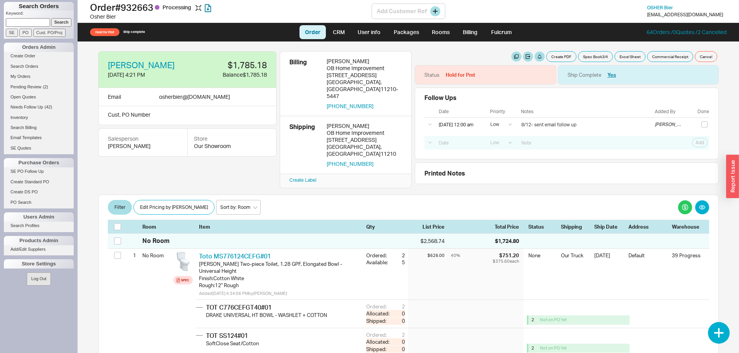
click at [138, 9] on h1 "Order # 932663 Processing" at bounding box center [231, 7] width 282 height 11
copy h1 "932663"
click at [545, 77] on button "button" at bounding box center [548, 75] width 10 height 10
select select "Hold for Pmt"
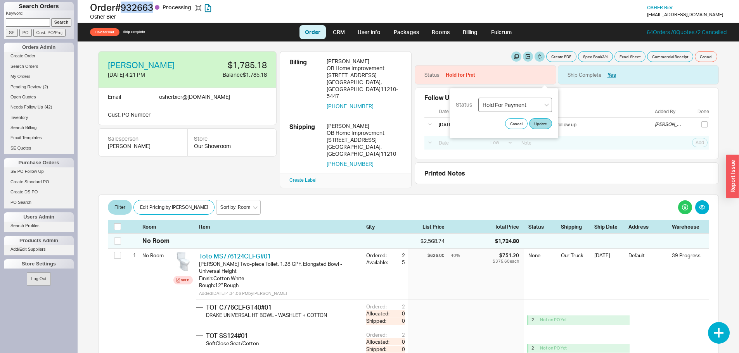
click at [496, 100] on select "None On Hold Call Before Ship Hold for Balance Hold For Payment Wait For Cust. …" at bounding box center [515, 105] width 74 height 14
select select
click at [478, 98] on select "None On Hold Call Before Ship Hold for Balance Hold For Payment Wait For Cust. …" at bounding box center [515, 105] width 74 height 14
click at [546, 123] on button "Update" at bounding box center [540, 123] width 23 height 11
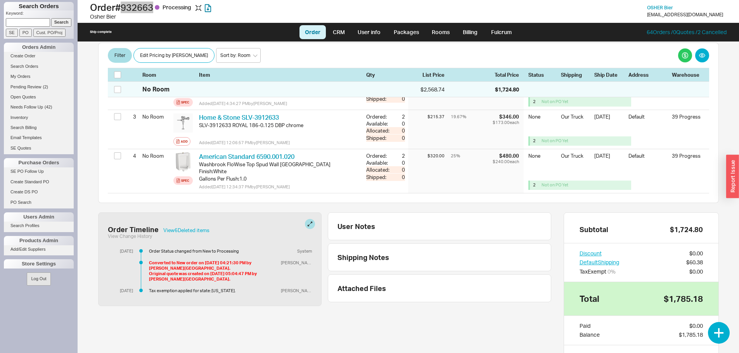
scroll to position [357, 0]
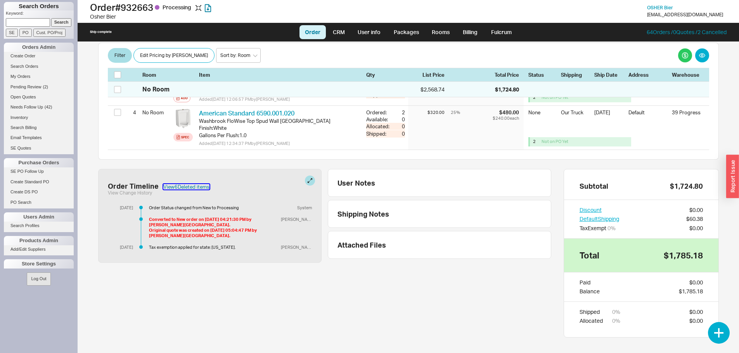
click at [185, 184] on button "View 6 Deleted item s" at bounding box center [186, 186] width 46 height 5
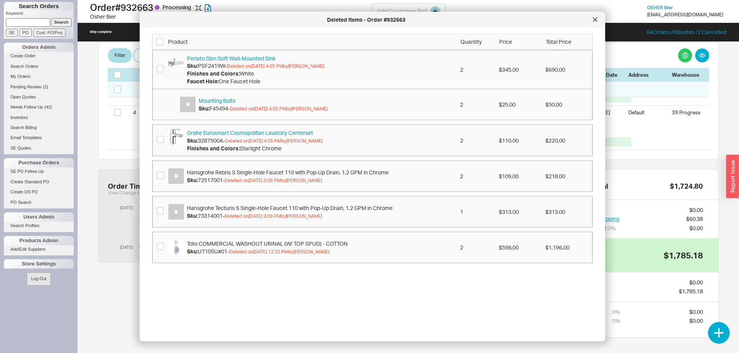
click at [597, 21] on icon at bounding box center [595, 19] width 5 height 5
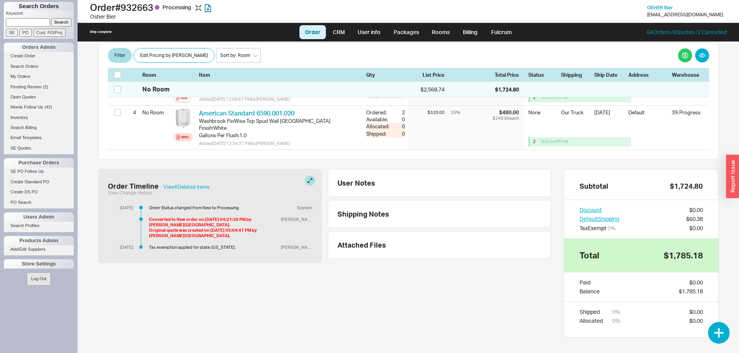
click at [194, 182] on div "Order Timeline View 6 Deleted item s" at bounding box center [210, 186] width 204 height 9
click at [198, 184] on button "View 6 Deleted item s" at bounding box center [186, 186] width 46 height 5
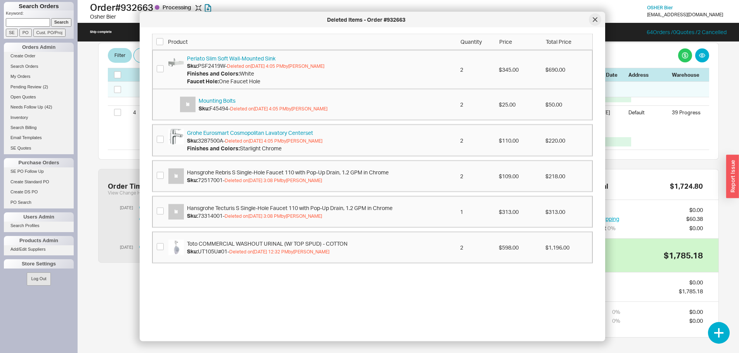
click at [594, 20] on icon at bounding box center [595, 19] width 5 height 5
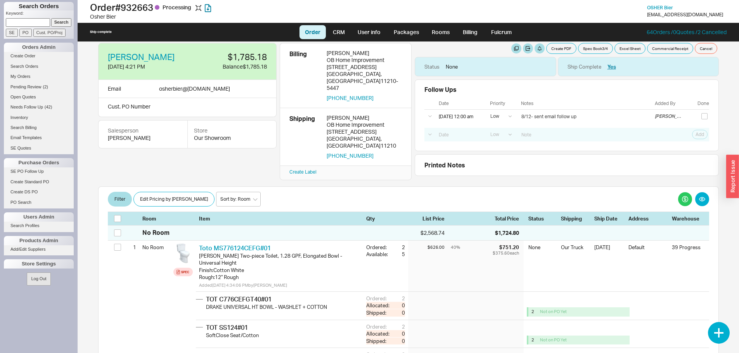
scroll to position [0, 0]
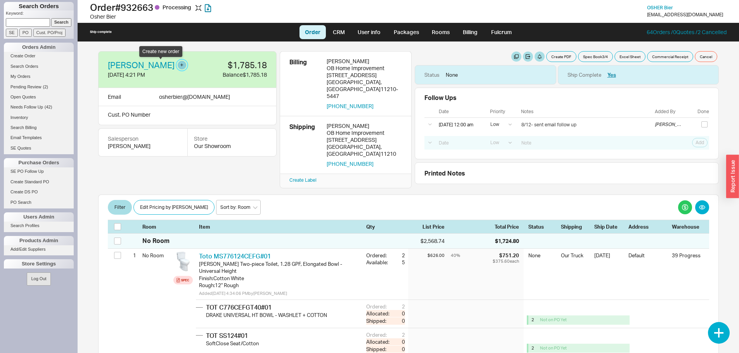
click at [178, 67] on button "button" at bounding box center [182, 65] width 9 height 9
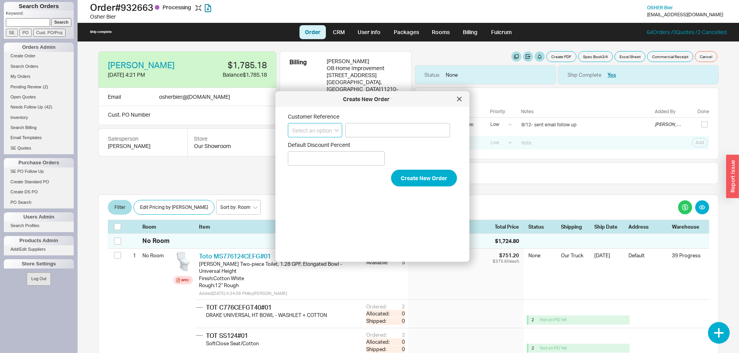
click at [319, 130] on select "Select an option PO Number Project Name" at bounding box center [315, 130] width 54 height 14
drag, startPoint x: 365, startPoint y: 202, endPoint x: 380, endPoint y: 201, distance: 15.2
click at [369, 201] on div "Customer Reference Select an option PO Number Project Name Default Discount Per…" at bounding box center [379, 181] width 182 height 137
click at [418, 185] on button "Create New Order" at bounding box center [424, 178] width 66 height 17
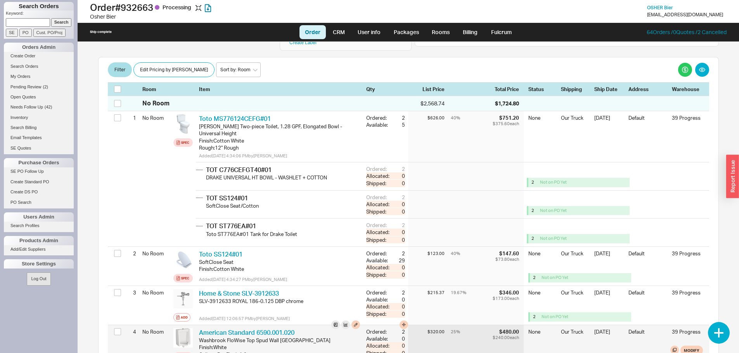
scroll to position [194, 0]
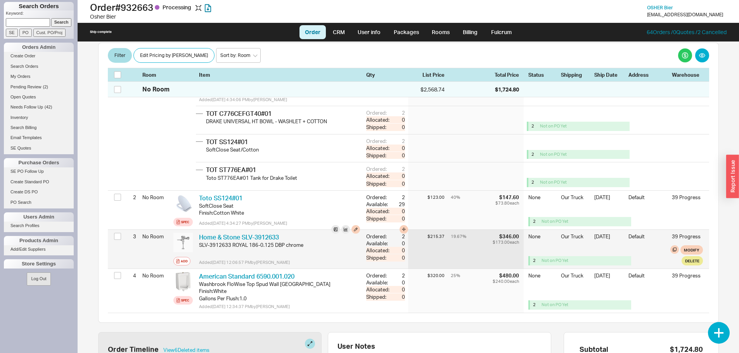
click at [451, 251] on div "19.67 % $346.00 $173.00 each" at bounding box center [487, 249] width 73 height 39
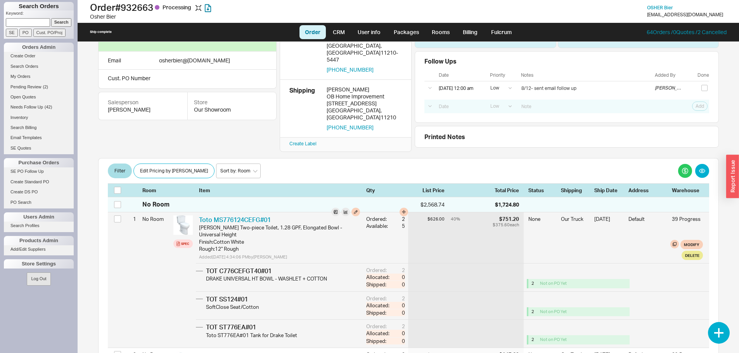
scroll to position [0, 0]
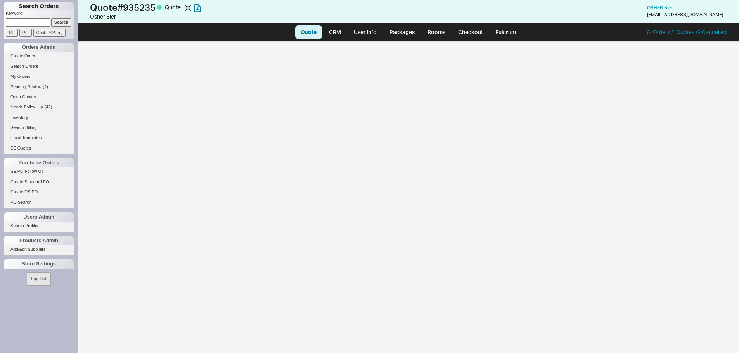
select select "LOW"
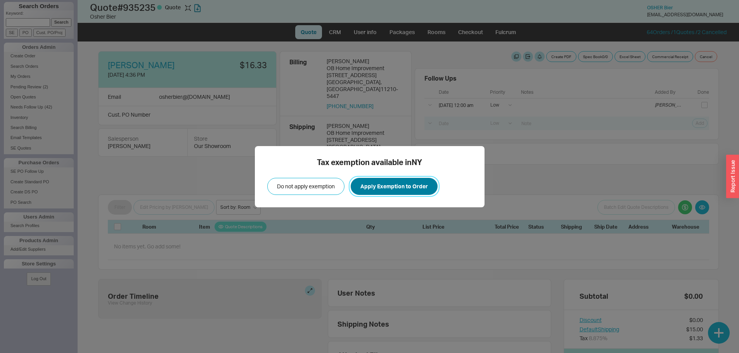
click at [406, 190] on button "Apply Exemption to Order" at bounding box center [394, 186] width 87 height 17
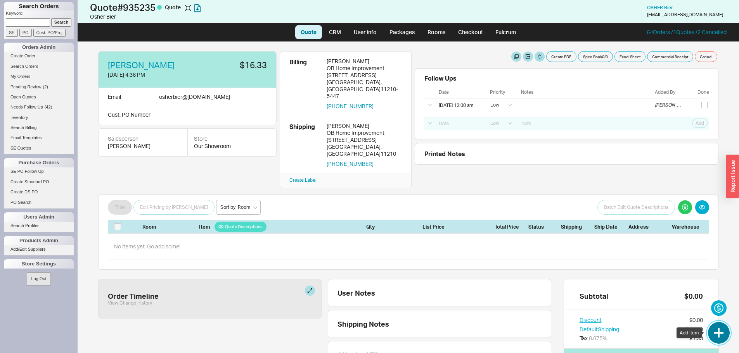
click at [723, 331] on button "button" at bounding box center [719, 333] width 22 height 22
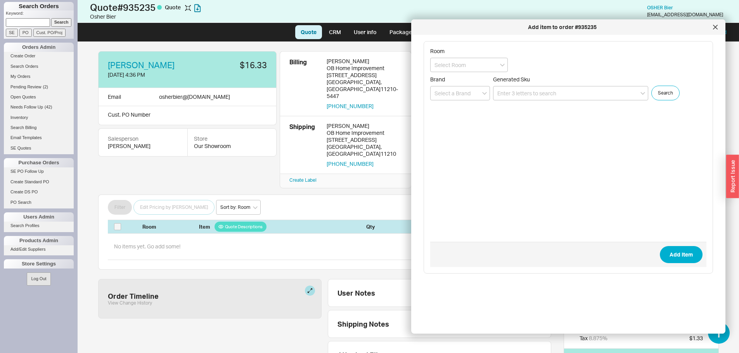
click at [521, 83] on div "Generated Sku" at bounding box center [570, 88] width 155 height 24
click at [526, 92] on input at bounding box center [570, 93] width 155 height 14
paste input "MTCS719D"
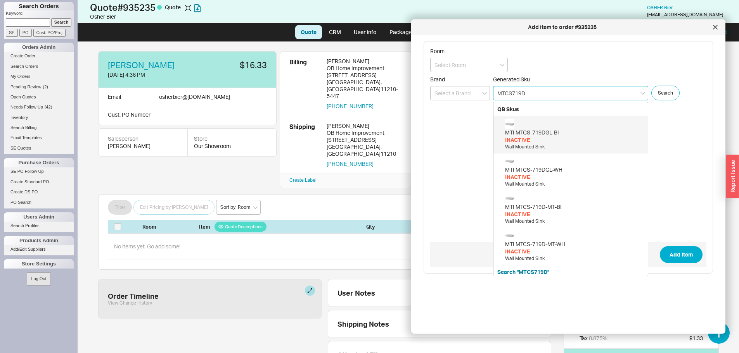
click at [561, 140] on div "INACTIVE" at bounding box center [574, 140] width 139 height 8
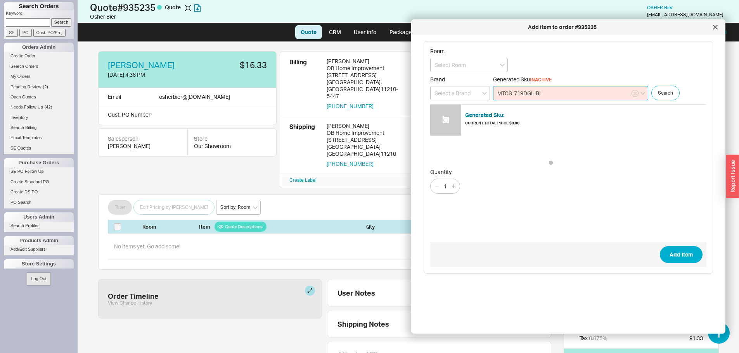
type input "MTCS-719DGL-BI"
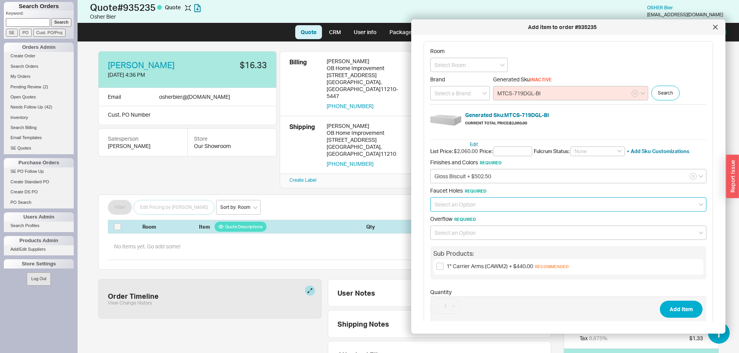
click at [504, 205] on input at bounding box center [568, 205] width 276 height 14
click at [501, 234] on div "One Faucet Hole + $67.50" at bounding box center [569, 235] width 276 height 14
type input "One Faucet Hole + $67.50"
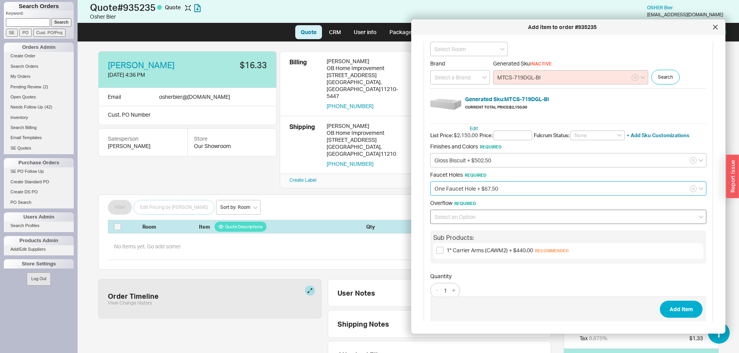
scroll to position [24, 0]
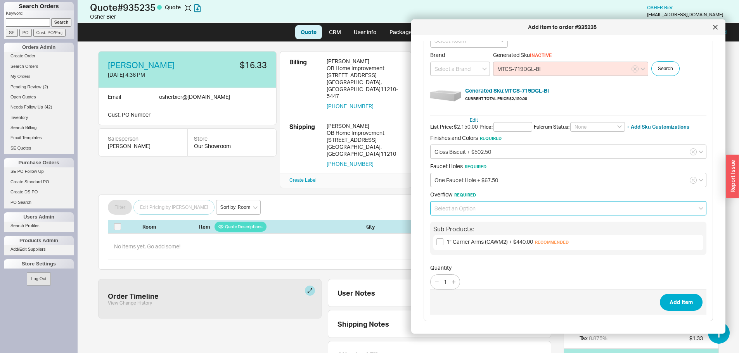
click at [522, 210] on input at bounding box center [568, 208] width 276 height 14
click at [498, 225] on div "Without Overflow" at bounding box center [569, 225] width 276 height 14
type input "Without Overflow"
click at [483, 243] on span "1" Carrier Arms (CAWM2) + $440.00 Recommended" at bounding box center [508, 242] width 122 height 7
click at [444, 243] on input "1" Carrier Arms (CAWM2) + $440.00 Recommended" at bounding box center [440, 242] width 7 height 7
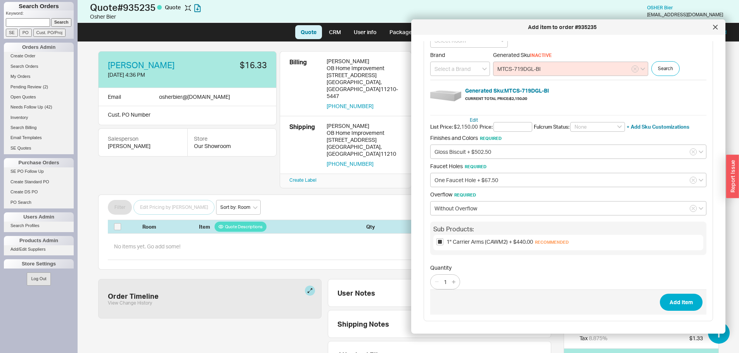
checkbox input "true"
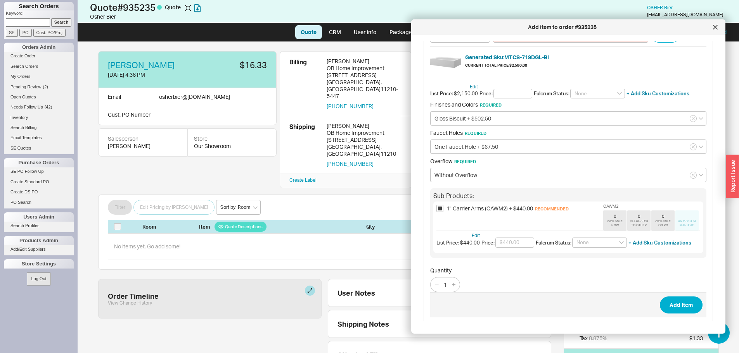
scroll to position [61, 0]
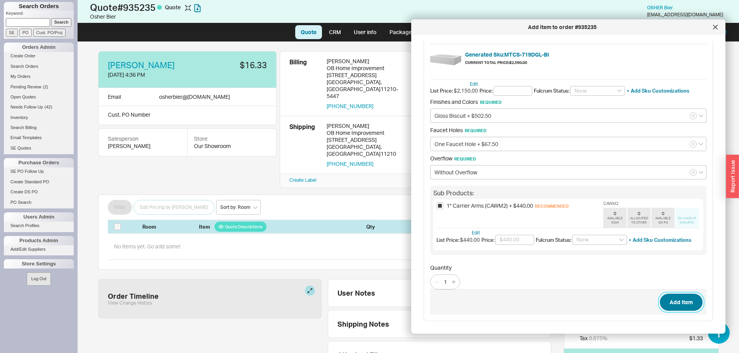
click at [682, 301] on button "Add Item" at bounding box center [681, 302] width 43 height 17
click at [527, 92] on input "text" at bounding box center [513, 91] width 39 height 10
type input "$21,500.00"
click at [660, 294] on button "Add Item" at bounding box center [681, 302] width 43 height 17
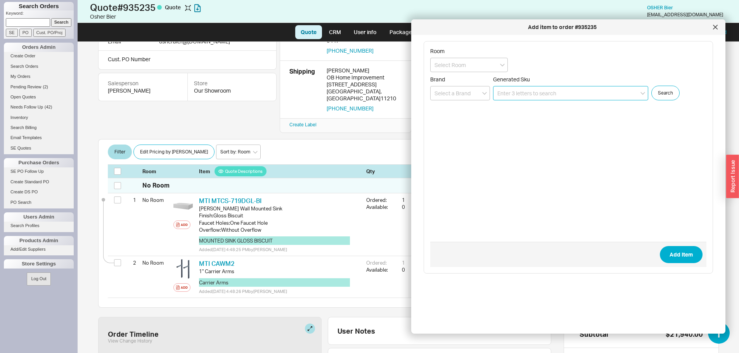
scroll to position [62, 0]
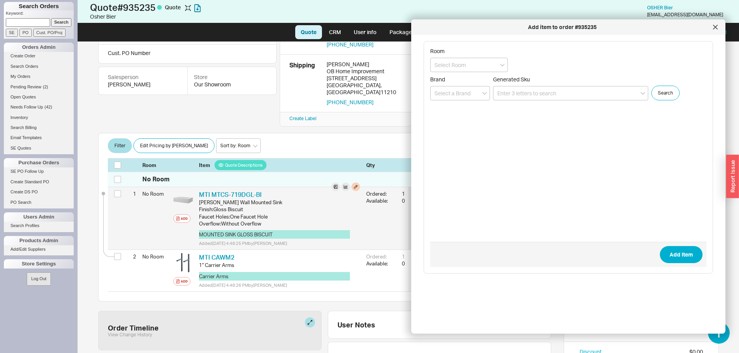
click at [383, 211] on div "1 No Room Add MTI MTCS-719DGL-BI MTI MTCS-719DGL-BI-Faucet Holes: One Faucet Ho…" at bounding box center [408, 218] width 601 height 62
click at [352, 183] on button "button" at bounding box center [356, 187] width 9 height 9
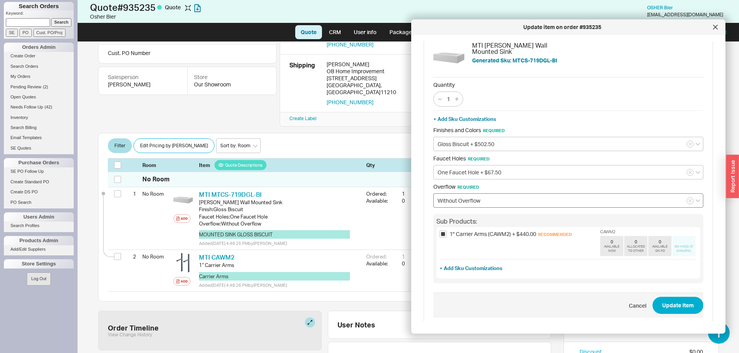
scroll to position [0, 0]
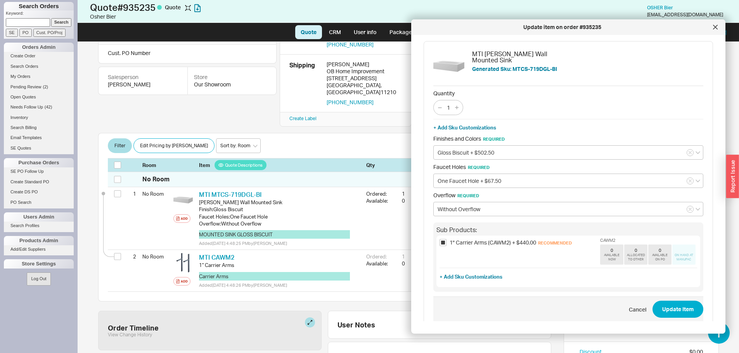
click at [715, 31] on div at bounding box center [715, 27] width 12 height 12
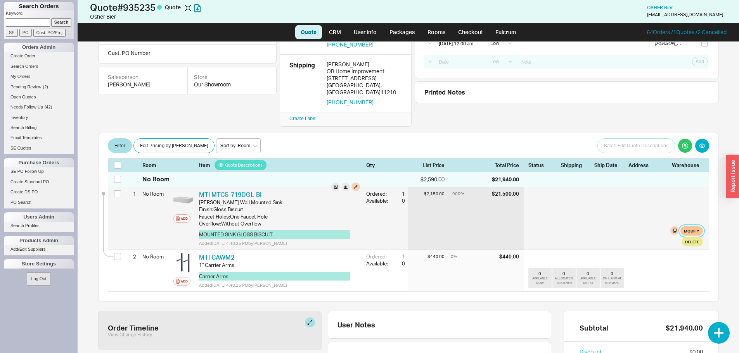
click at [683, 227] on button "Modify" at bounding box center [692, 231] width 23 height 9
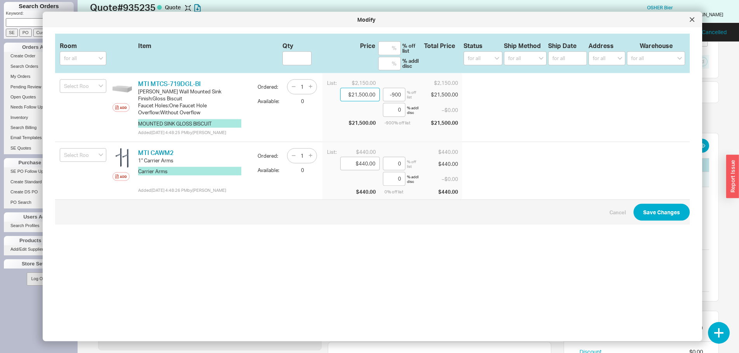
click at [362, 94] on input "$21,500.00" at bounding box center [360, 95] width 40 height 14
drag, startPoint x: 344, startPoint y: 94, endPoint x: 383, endPoint y: 100, distance: 39.6
click at [383, 100] on div "List: $2,150.00 $2,150.00 $21,500.00 -900 % off list $21,500.00 0 % addl disc –…" at bounding box center [392, 107] width 140 height 69
type input "$2.00"
type input "99.91"
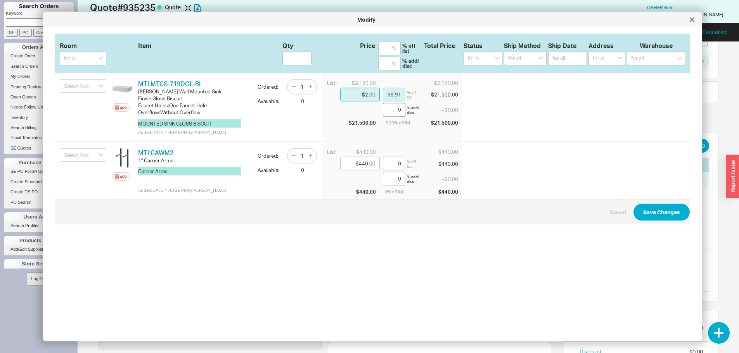
type input "$21.00"
type input "99.02"
type input "$215.00"
type input "90"
type input "$2,150.00"
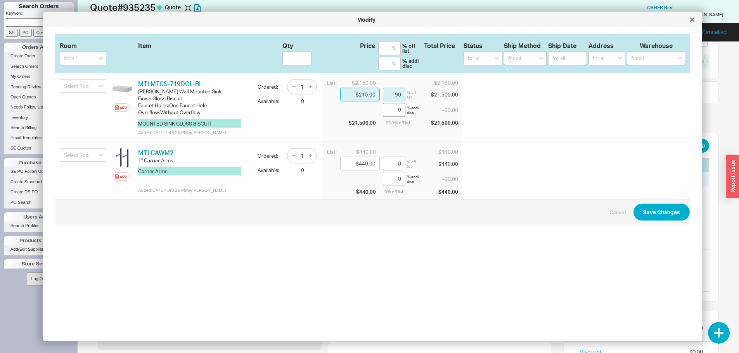
type input "0"
type input "$2,150.00"
click at [634, 204] on button "Save Changes" at bounding box center [662, 212] width 56 height 17
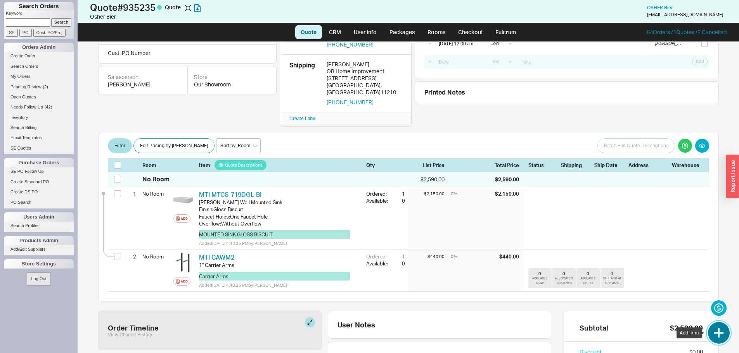
click at [719, 332] on button "button" at bounding box center [719, 333] width 22 height 22
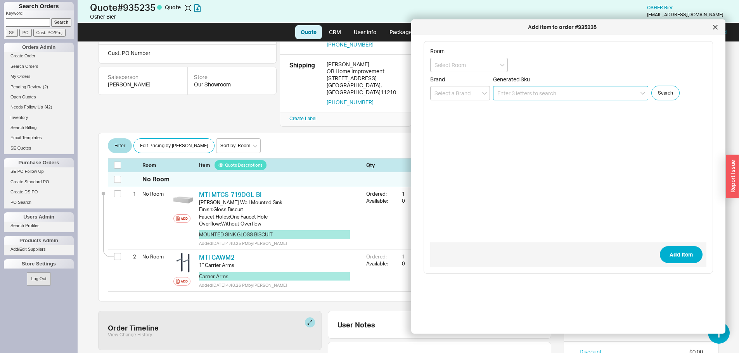
click at [541, 95] on input at bounding box center [570, 93] width 155 height 14
paste input "WM004"
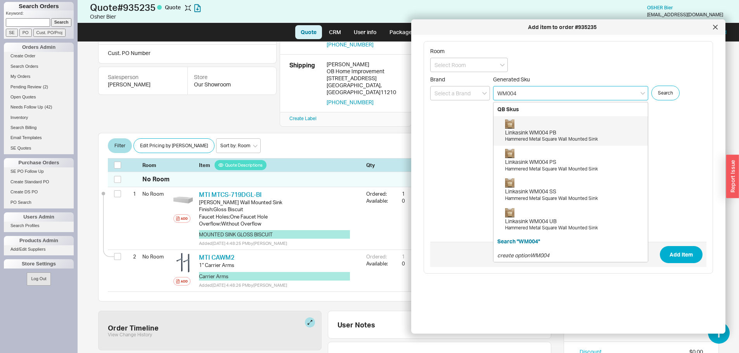
click at [565, 128] on div "Linkasink WM004 PB Hammered Metal Square Wall Mounted Sink" at bounding box center [574, 131] width 139 height 23
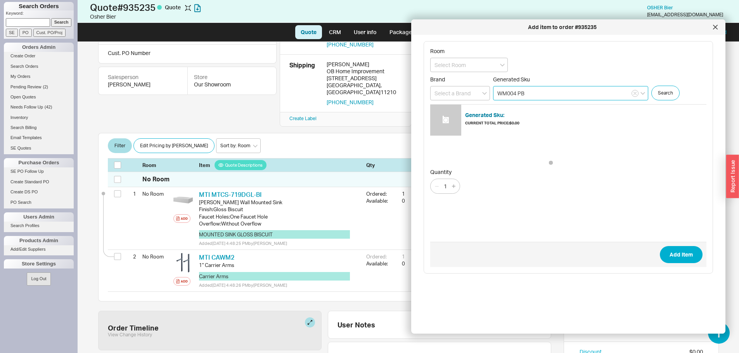
type input "WM004 PB"
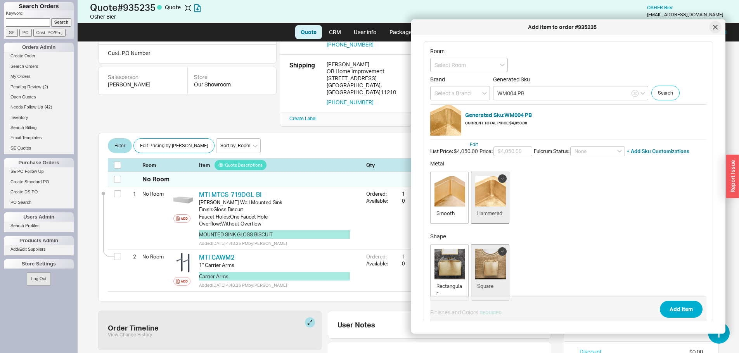
drag, startPoint x: 717, startPoint y: 25, endPoint x: 744, endPoint y: 43, distance: 31.9
click at [717, 25] on icon at bounding box center [715, 27] width 5 height 5
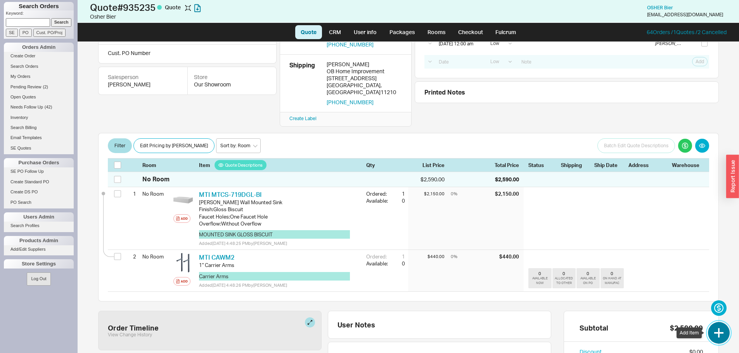
click at [717, 337] on button "button" at bounding box center [719, 333] width 22 height 22
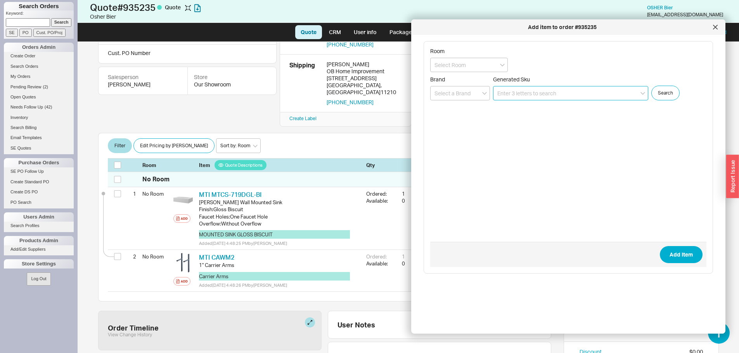
click at [530, 94] on input at bounding box center [570, 93] width 155 height 14
paste input "39669000"
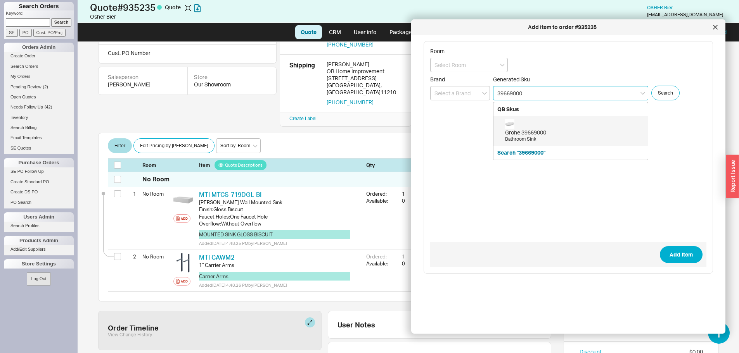
click at [541, 125] on div "Grohe 39669000 Bathroom Sink" at bounding box center [574, 131] width 139 height 23
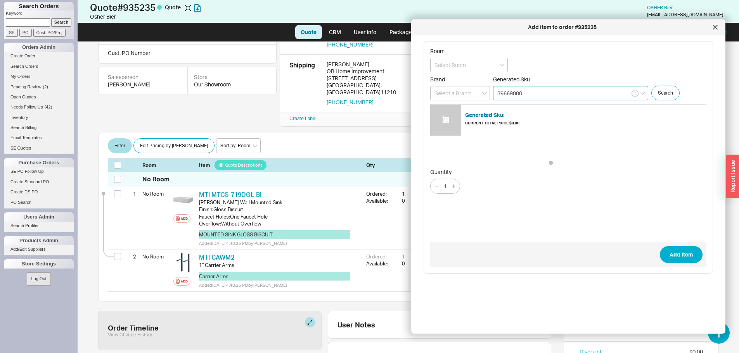
type input "39669000"
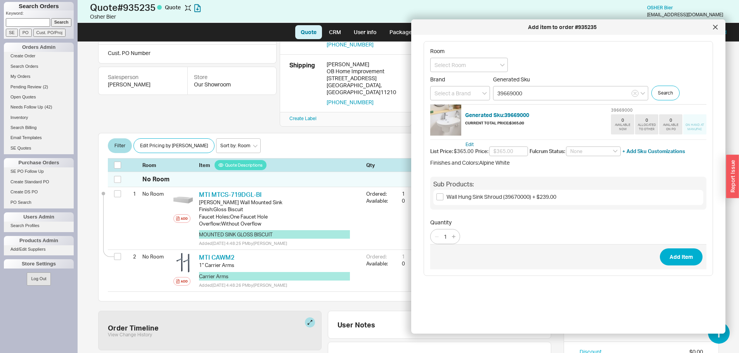
drag, startPoint x: 466, startPoint y: 197, endPoint x: 470, endPoint y: 196, distance: 4.7
click at [466, 197] on span "Wall Hung Sink Shroud (39670000) + $239.00" at bounding box center [502, 197] width 110 height 7
click at [444, 197] on input "Wall Hung Sink Shroud (39670000) + $239.00" at bounding box center [440, 197] width 7 height 7
checkbox input "true"
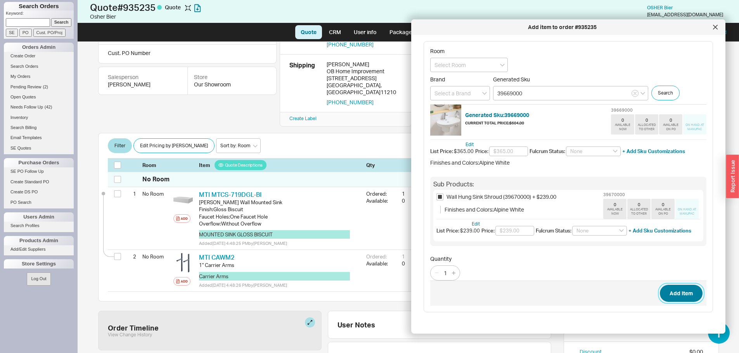
click at [672, 292] on button "Add Item" at bounding box center [681, 293] width 43 height 17
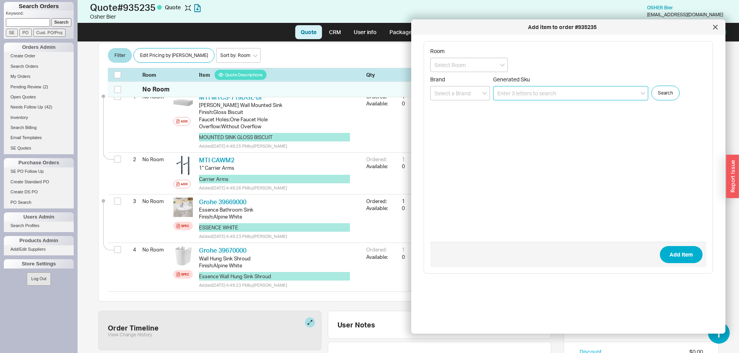
scroll to position [159, 0]
click at [716, 25] on icon at bounding box center [715, 27] width 5 height 5
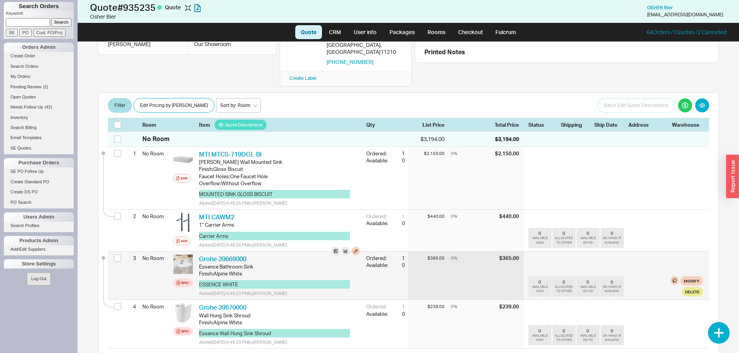
scroll to position [121, 0]
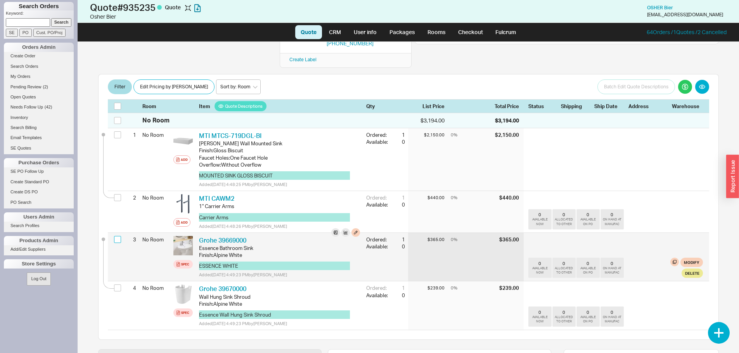
drag, startPoint x: 116, startPoint y: 218, endPoint x: 123, endPoint y: 249, distance: 32.2
click at [116, 236] on input "checkbox" at bounding box center [117, 239] width 7 height 7
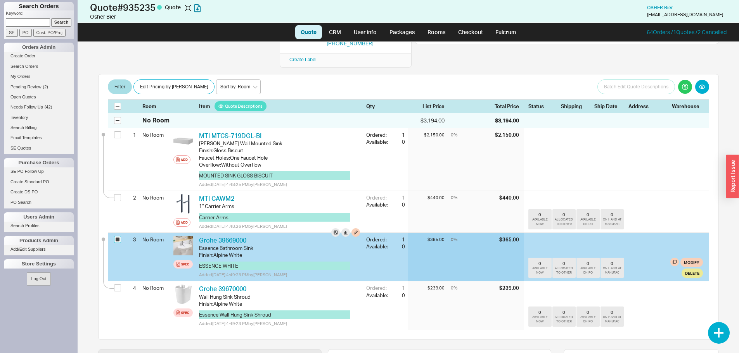
checkbox input "true"
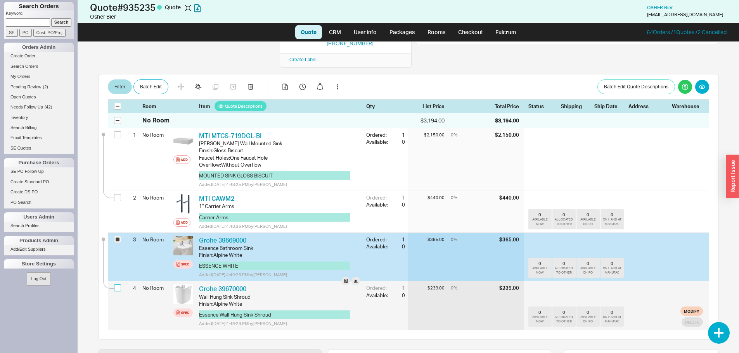
click at [115, 285] on input "checkbox" at bounding box center [117, 288] width 7 height 7
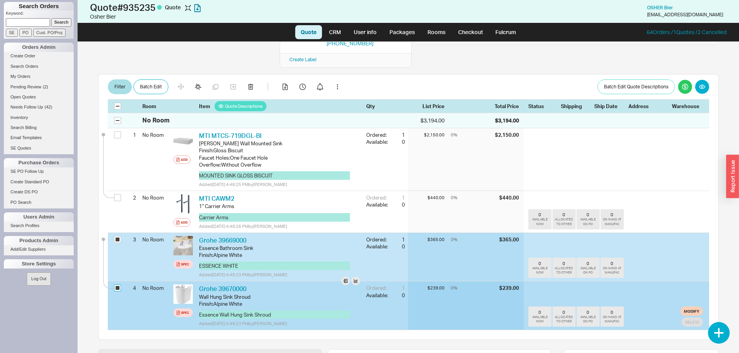
checkbox input "true"
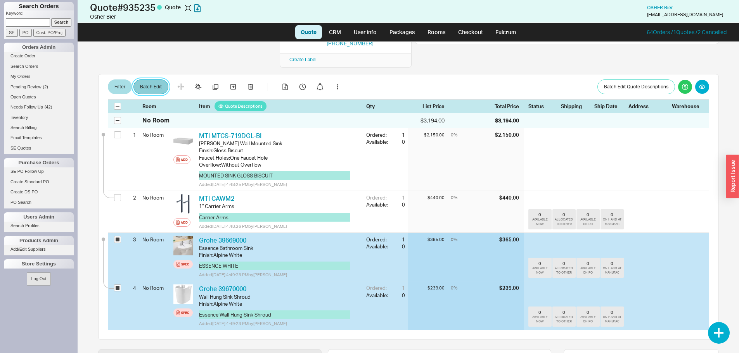
click at [161, 80] on button "Batch Edit" at bounding box center [150, 87] width 35 height 15
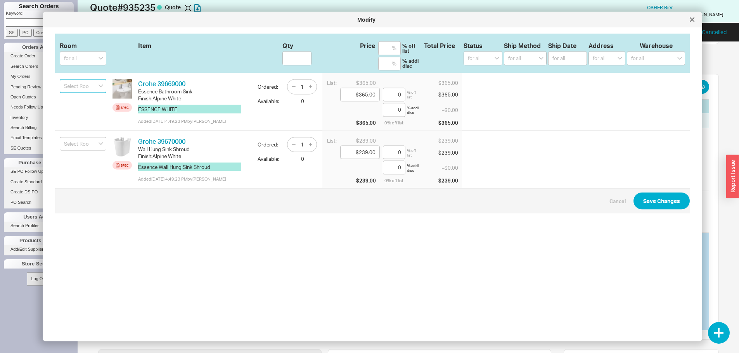
click at [94, 87] on input at bounding box center [83, 86] width 47 height 14
type input "wall mount sink 1"
drag, startPoint x: 80, startPoint y: 105, endPoint x: 82, endPoint y: 113, distance: 7.9
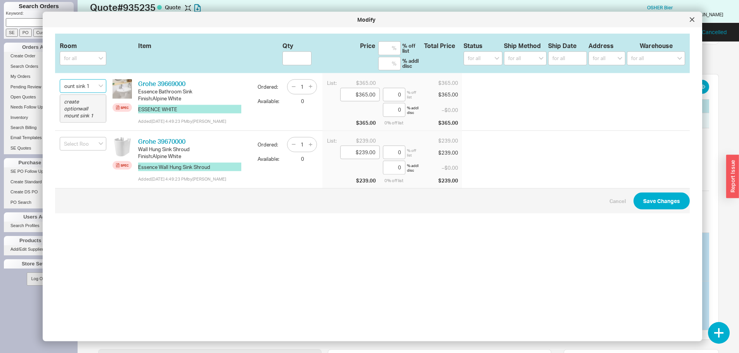
click at [80, 106] on icon "create option wall mount sink 1" at bounding box center [78, 109] width 29 height 20
type input "wall mount sink 1"
click at [383, 95] on input "0" at bounding box center [394, 95] width 23 height 14
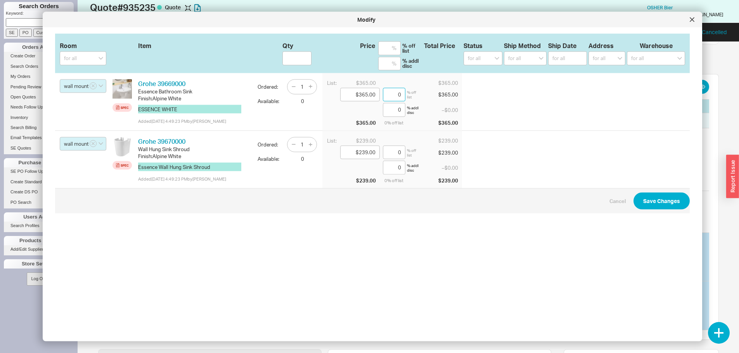
type input "$292.00"
type input "20"
drag, startPoint x: 381, startPoint y: 96, endPoint x: 402, endPoint y: 92, distance: 20.9
click at [402, 92] on div "20 % off list" at bounding box center [399, 95] width 33 height 14
type input "$365.00"
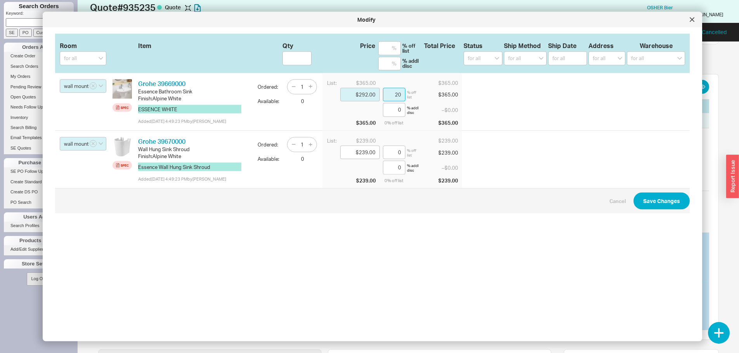
type input "0"
click at [648, 201] on button "Save Changes" at bounding box center [662, 200] width 56 height 17
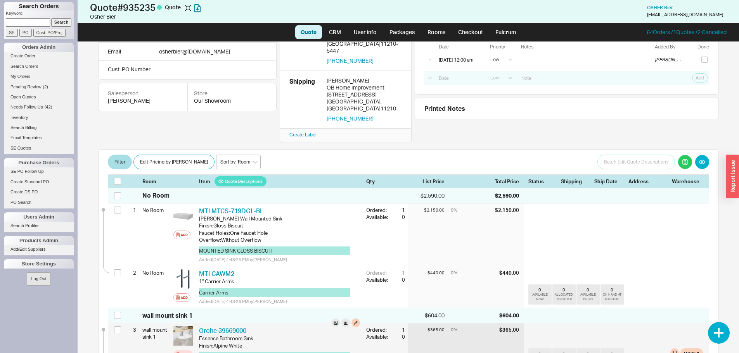
scroll to position [43, 0]
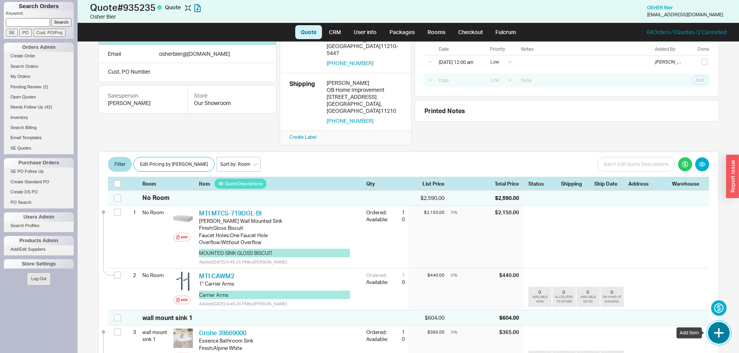
click at [723, 332] on button "button" at bounding box center [719, 333] width 22 height 22
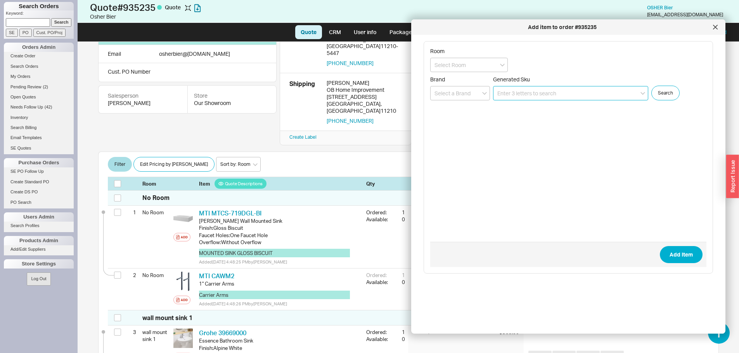
click at [523, 90] on input at bounding box center [570, 93] width 155 height 14
paste input "Scarabeo 5117-E"
click at [563, 126] on icon "create option Scarabeo 5117-E" at bounding box center [535, 123] width 76 height 7
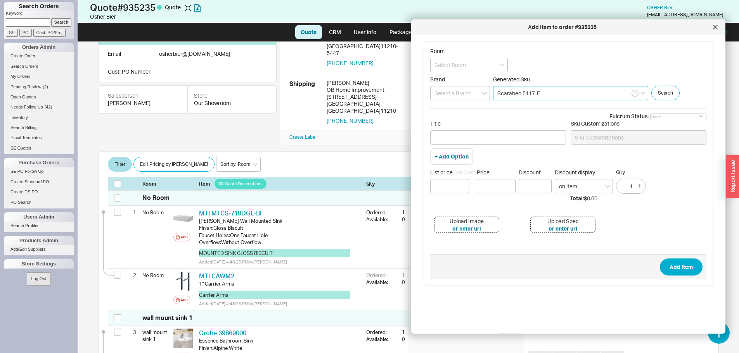
type input "Scarabeo 5117-E"
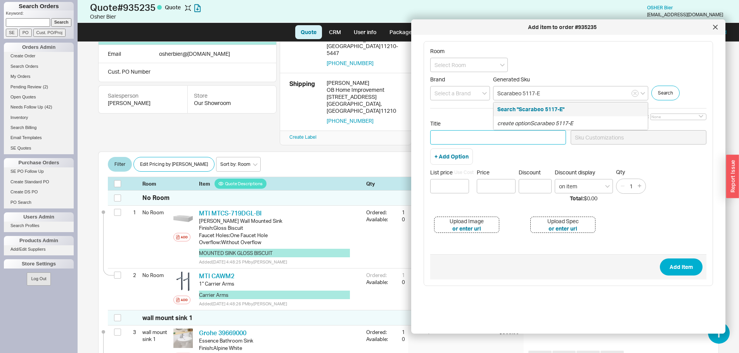
click at [444, 135] on input "Title" at bounding box center [498, 137] width 136 height 14
paste input "Teorema 2 Beige Travertine Design Ceramic Wall Mounted or Vessel Sink With Coun…"
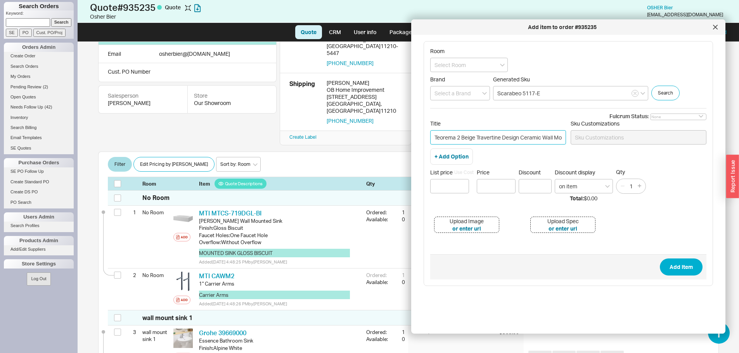
scroll to position [0, 107]
type input "Teorema 2 Beige Travertine Design Ceramic Wall Mounted or Vessel Sink With Coun…"
click at [456, 100] on input at bounding box center [460, 93] width 60 height 14
click at [461, 106] on div "Nameeks" at bounding box center [460, 109] width 59 height 14
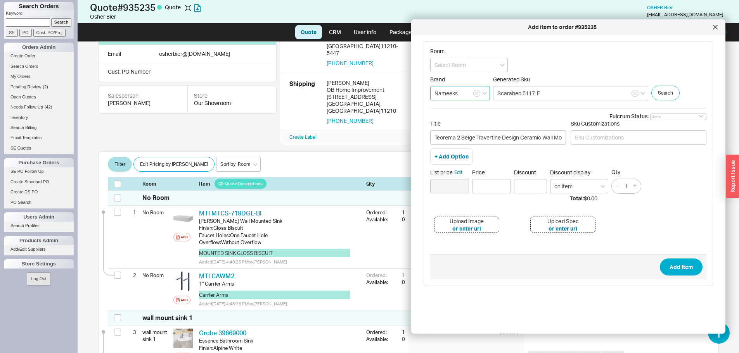
type input "Nameeks"
click at [490, 188] on input "Price" at bounding box center [491, 186] width 39 height 14
type input "$1,384.00"
click at [502, 251] on form "Room Brand Nameeks Generated Sku Scarabeo 5117-E Search Fulcrum Status: None On…" at bounding box center [568, 164] width 276 height 232
click at [458, 172] on button "Edit" at bounding box center [458, 172] width 8 height 7
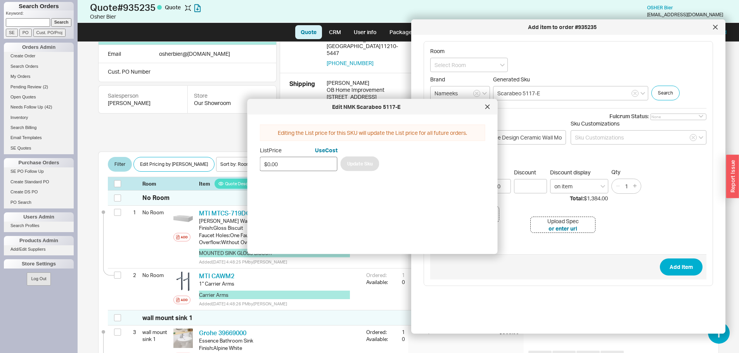
click at [304, 167] on input "$0.00" at bounding box center [299, 164] width 78 height 14
click at [304, 166] on input "$0.00" at bounding box center [299, 164] width 78 height 14
type input "$1,384.00"
click at [364, 158] on button "Update Sku" at bounding box center [360, 163] width 39 height 15
type input "$ 1384"
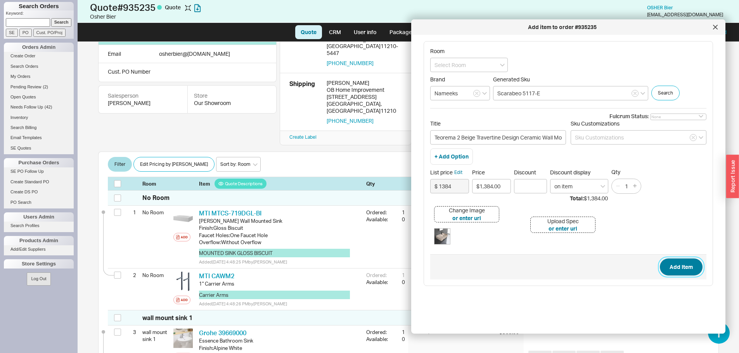
click at [676, 267] on button "Add Item" at bounding box center [681, 267] width 43 height 17
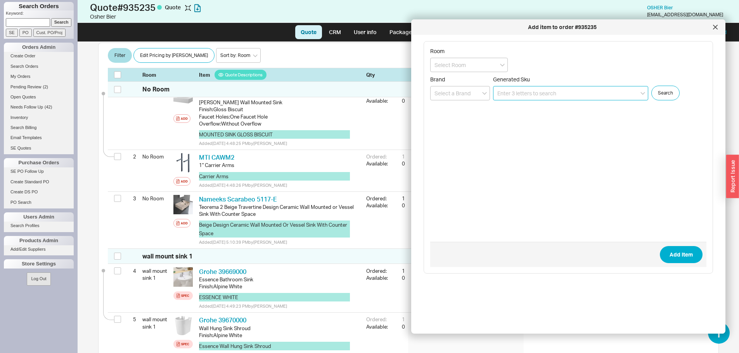
scroll to position [164, 0]
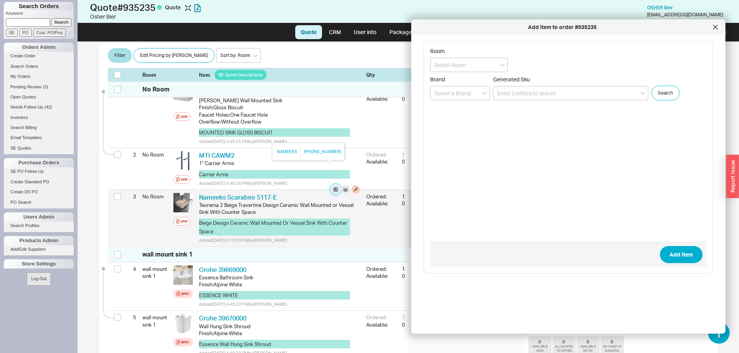
click at [331, 185] on button at bounding box center [335, 189] width 9 height 9
